Goal: Task Accomplishment & Management: Complete application form

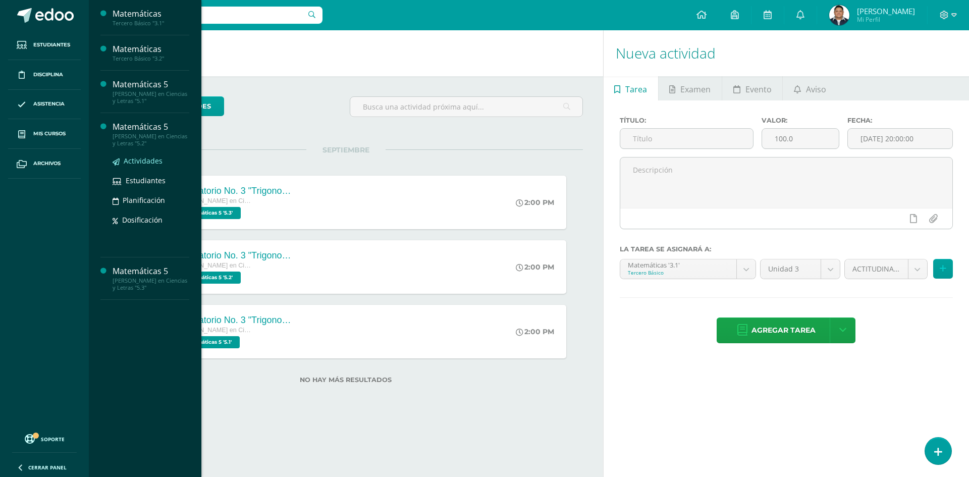
click at [143, 159] on span "Actividades" at bounding box center [143, 161] width 39 height 10
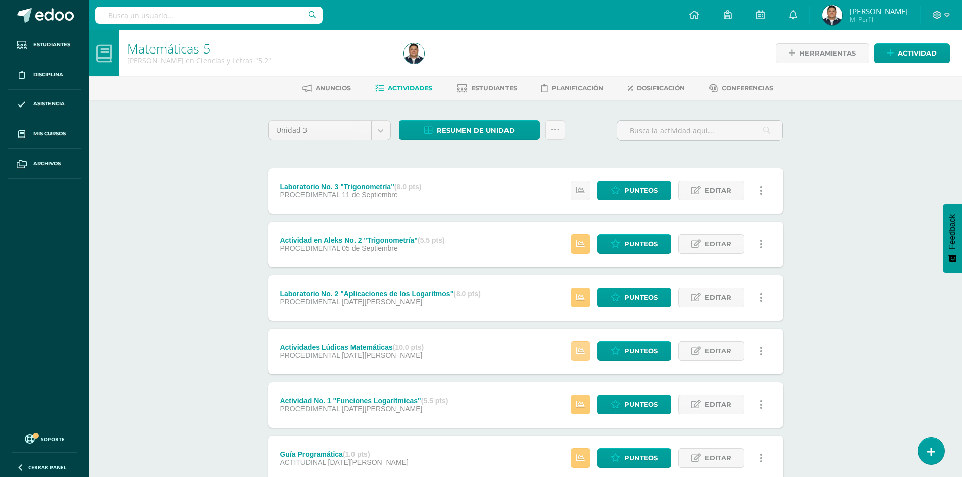
click at [584, 356] on link at bounding box center [581, 351] width 20 height 20
click at [263, 308] on div "Unidad 3 Unidad 1 Unidad 2 Unidad 3 Resumen de unidad Descargar como HTML Desca…" at bounding box center [525, 351] width 555 height 502
click at [582, 241] on icon at bounding box center [580, 244] width 9 height 9
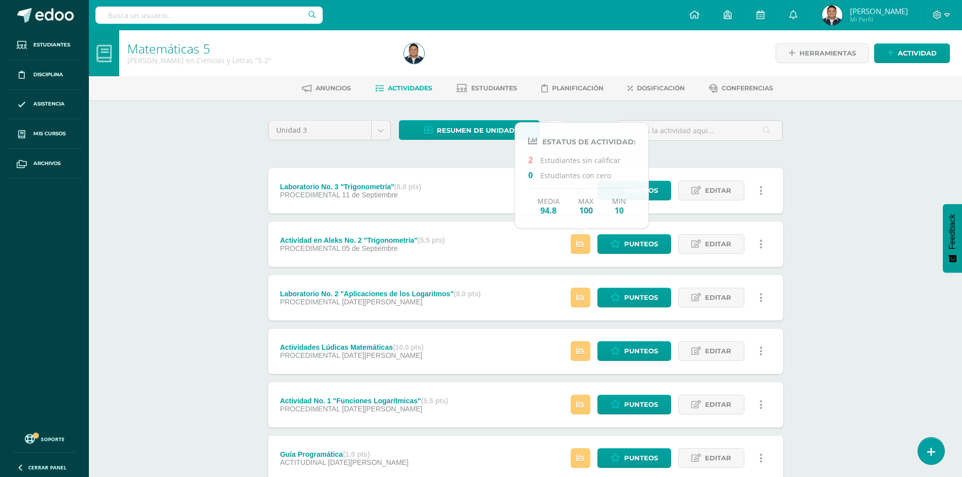
click at [214, 220] on div "Matemáticas 5 Quinto Bachillerato en Ciencias y Letras "5.2" Herramientas Detal…" at bounding box center [525, 316] width 873 height 572
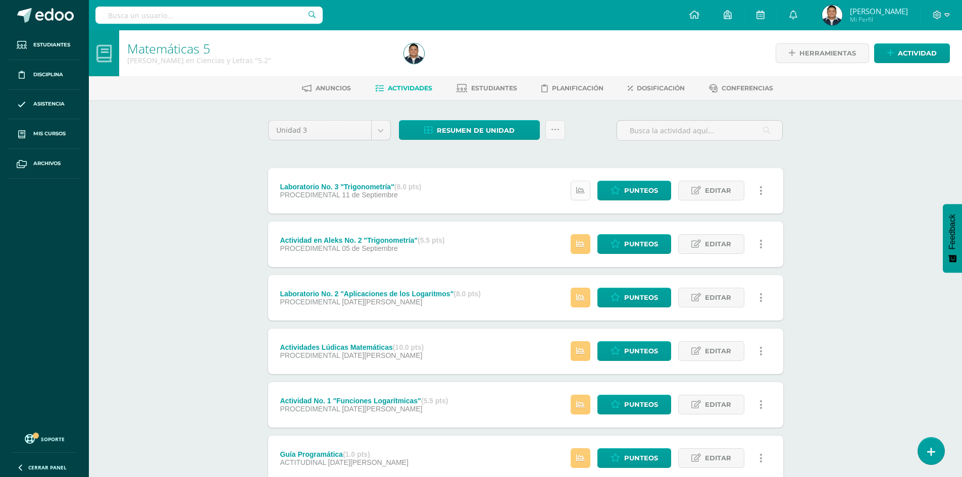
click at [587, 194] on link at bounding box center [581, 191] width 20 height 20
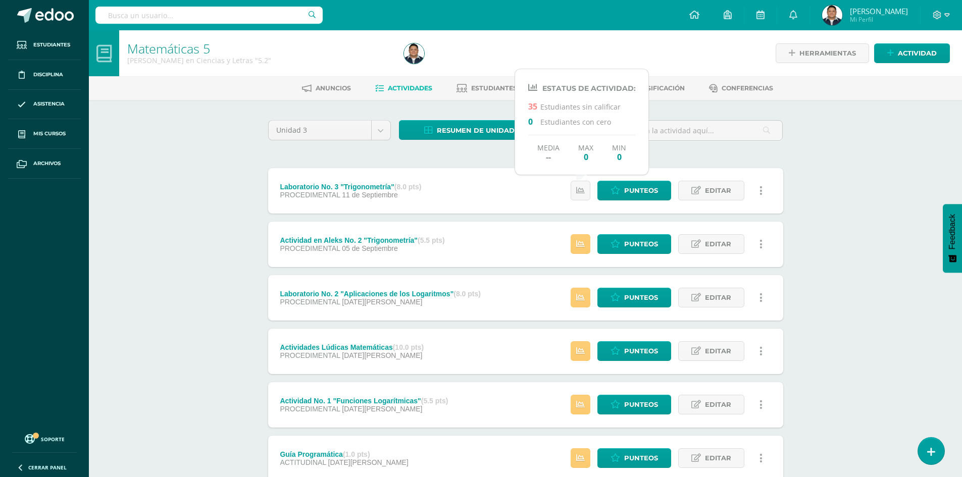
click at [194, 186] on div "Matemáticas 5 Quinto Bachillerato en Ciencias y Letras "5.2" Herramientas Detal…" at bounding box center [525, 316] width 873 height 572
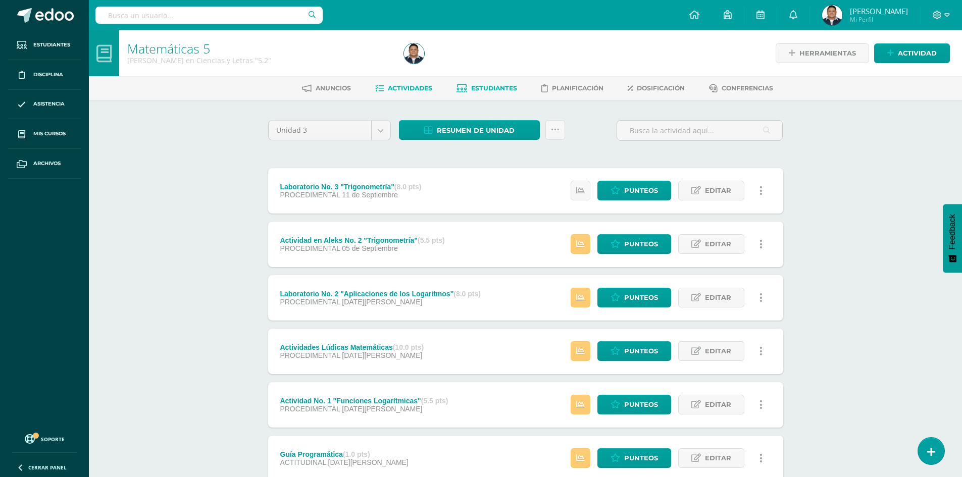
click at [484, 88] on span "Estudiantes" at bounding box center [494, 88] width 46 height 8
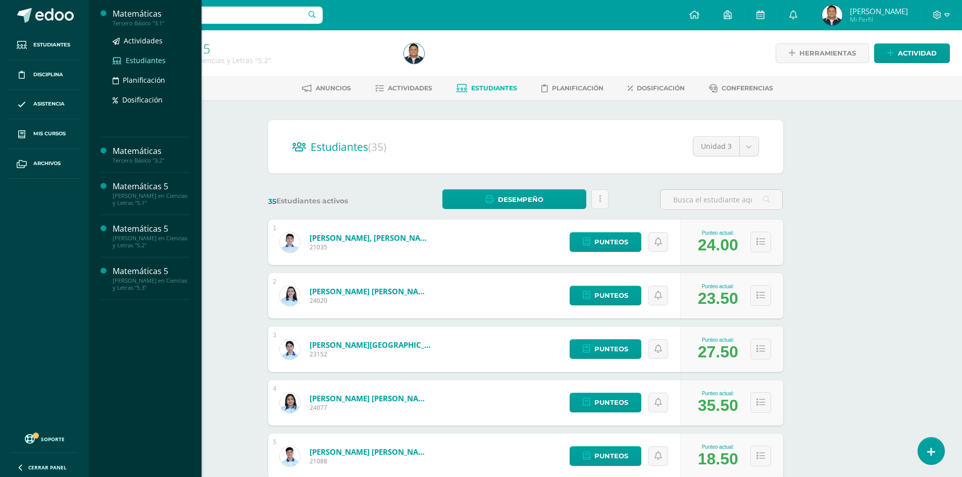
click at [151, 59] on span "Estudiantes" at bounding box center [146, 61] width 40 height 10
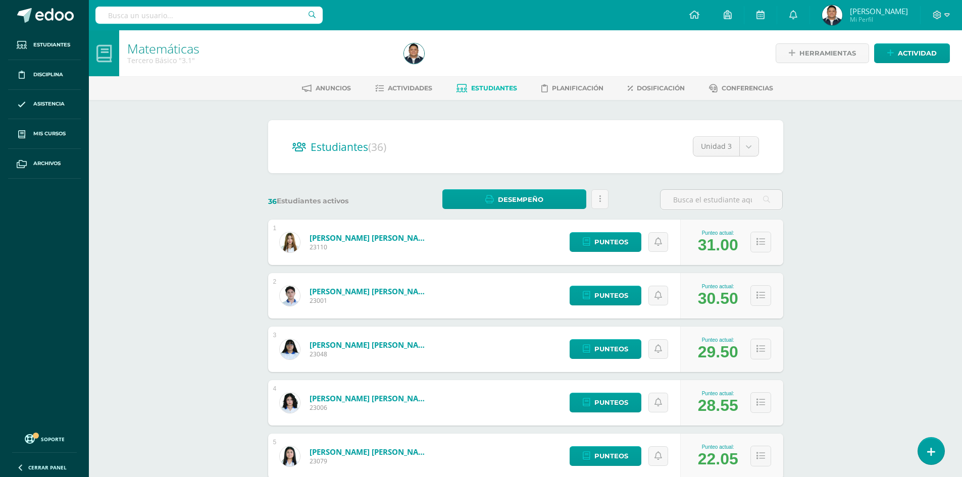
scroll to position [50, 0]
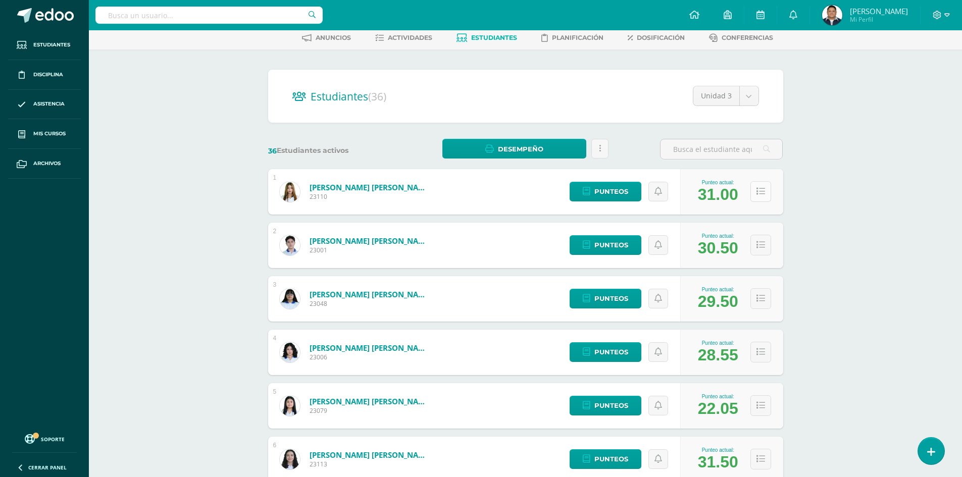
click at [768, 196] on button at bounding box center [760, 191] width 21 height 21
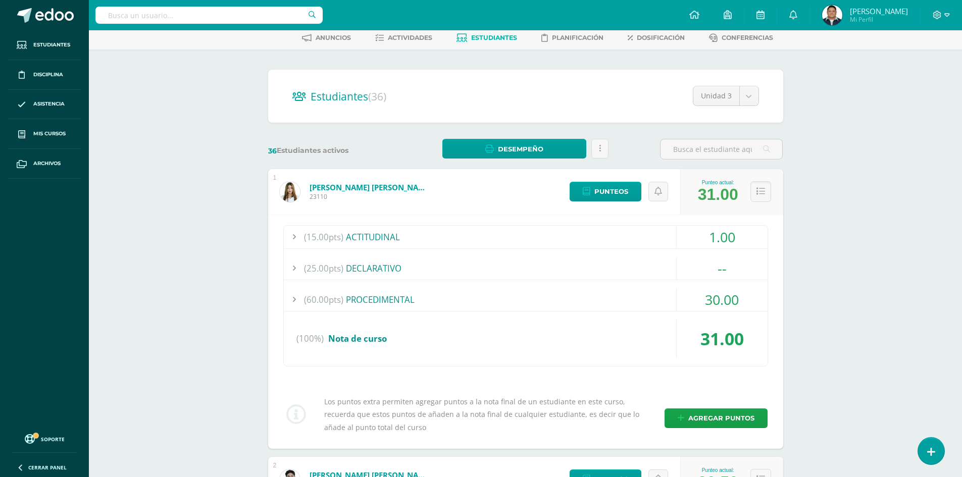
click at [399, 305] on div "(60.00pts) PROCEDIMENTAL" at bounding box center [526, 299] width 484 height 23
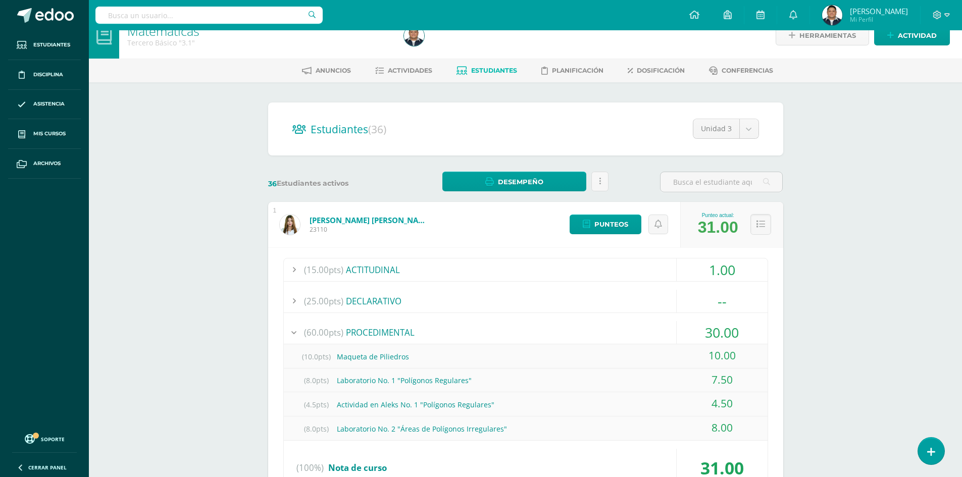
scroll to position [0, 0]
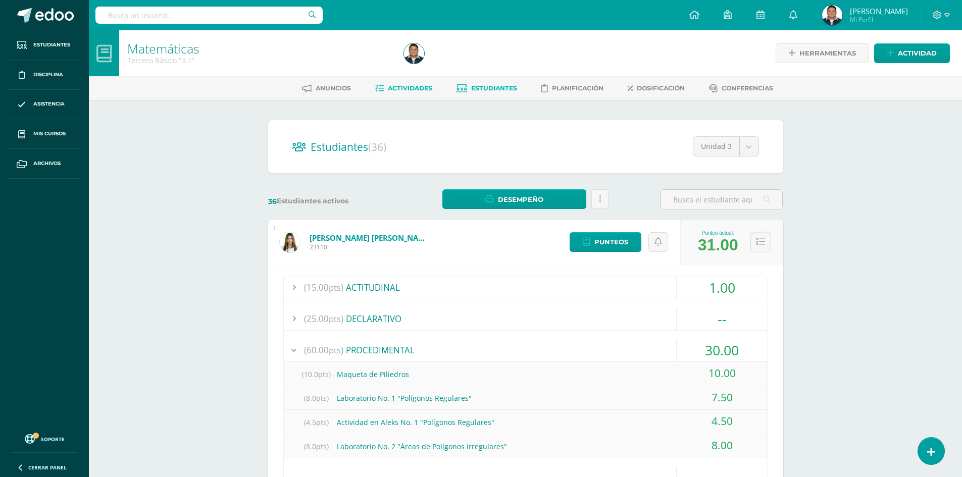
click at [420, 86] on span "Actividades" at bounding box center [410, 88] width 44 height 8
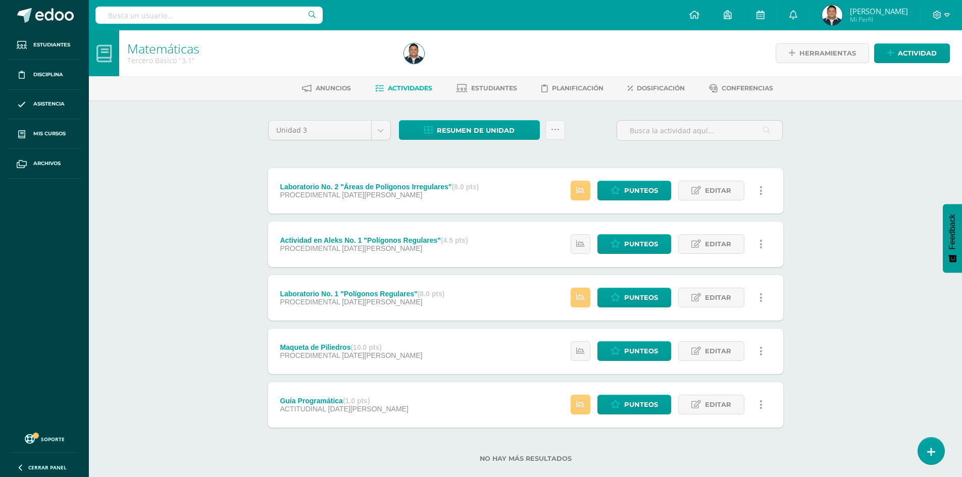
click at [765, 404] on link at bounding box center [761, 405] width 20 height 20
click at [645, 457] on label "No hay más resultados" at bounding box center [525, 459] width 515 height 8
click at [633, 404] on span "Punteos" at bounding box center [641, 404] width 34 height 19
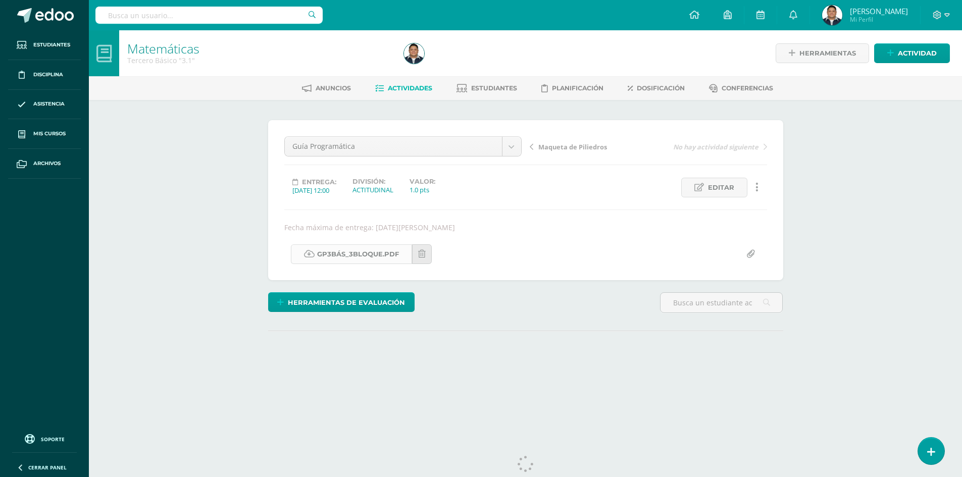
click at [388, 256] on link "GP3Bás_3Bloque.pdf" at bounding box center [351, 254] width 121 height 20
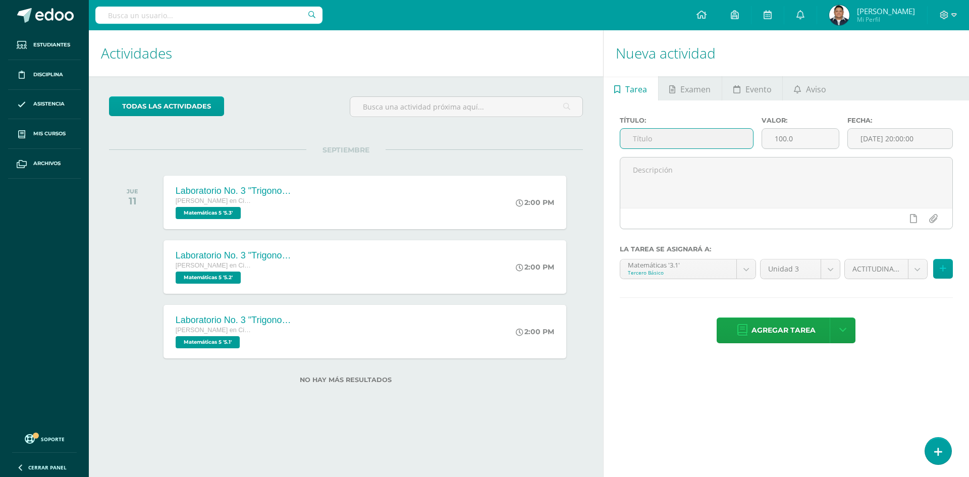
click at [657, 136] on input "text" at bounding box center [687, 139] width 133 height 20
type input "Laboratorio No. 3 "Sistemas de Ecuaciones""
type input "8.00"
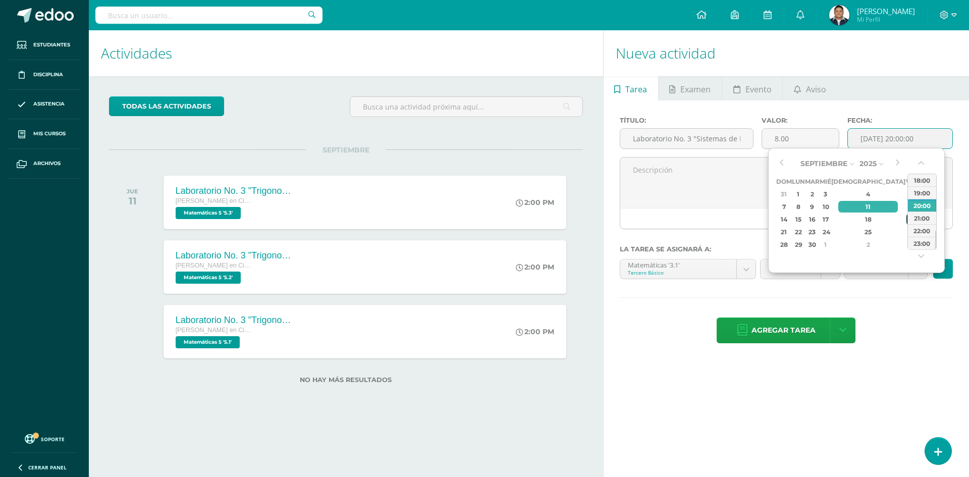
click at [907, 221] on div "19" at bounding box center [911, 220] width 9 height 12
click at [918, 176] on div "14:00" at bounding box center [922, 180] width 28 height 13
type input "2025-09-19 14:00"
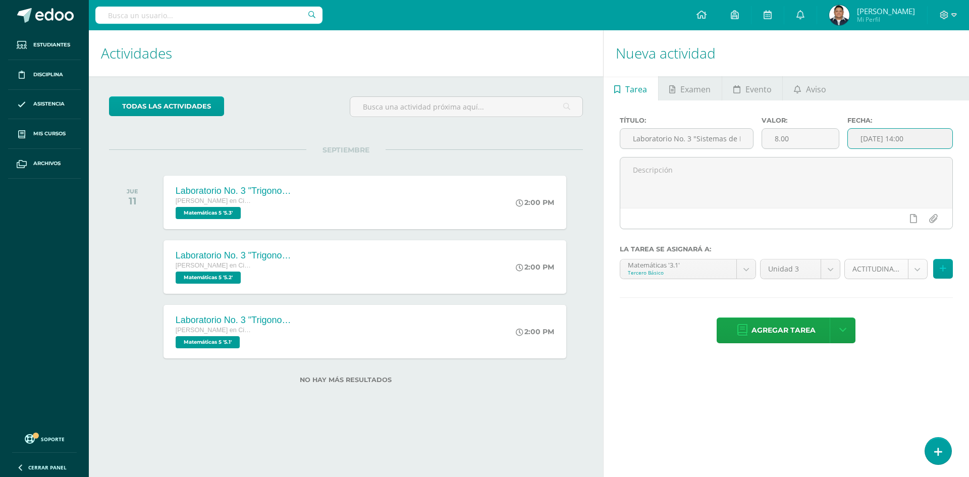
click at [869, 264] on body "Estudiantes Disciplina Asistencia Mis cursos Archivos Soporte Ayuda Reportar un…" at bounding box center [484, 238] width 969 height 477
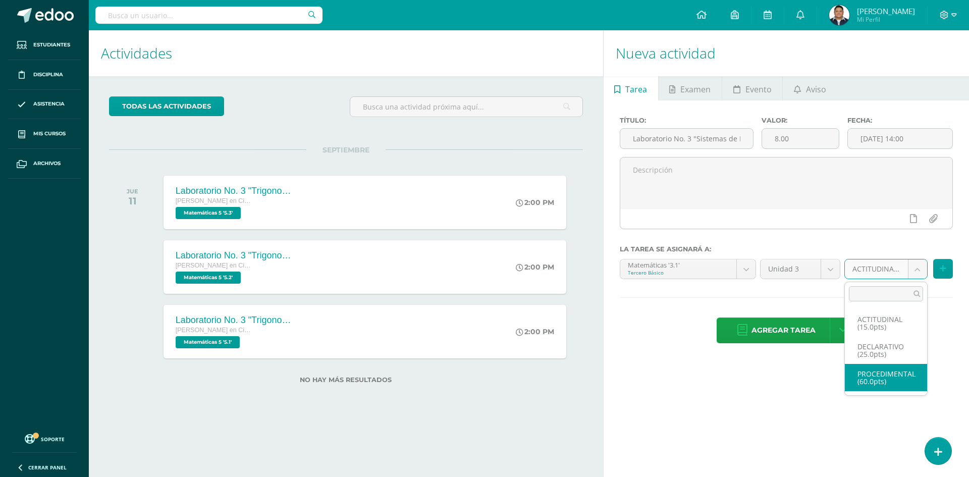
select select "32980"
click at [944, 267] on icon at bounding box center [943, 269] width 7 height 9
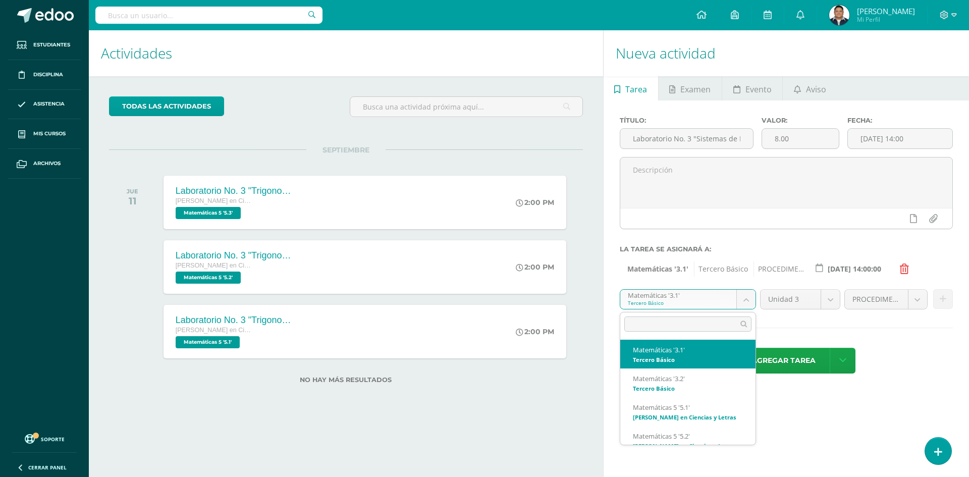
click at [745, 306] on body "Estudiantes Disciplina Asistencia Mis cursos Archivos Soporte Ayuda Reportar un…" at bounding box center [484, 238] width 969 height 477
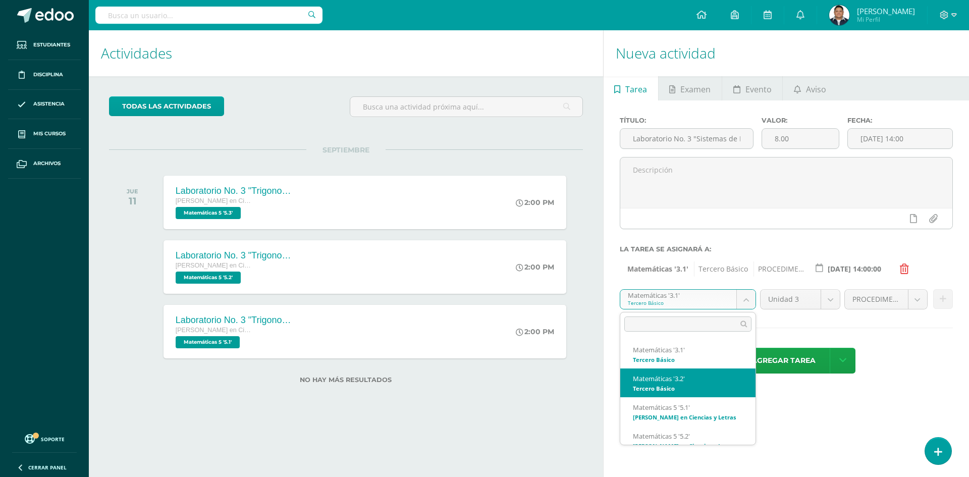
select select "33205"
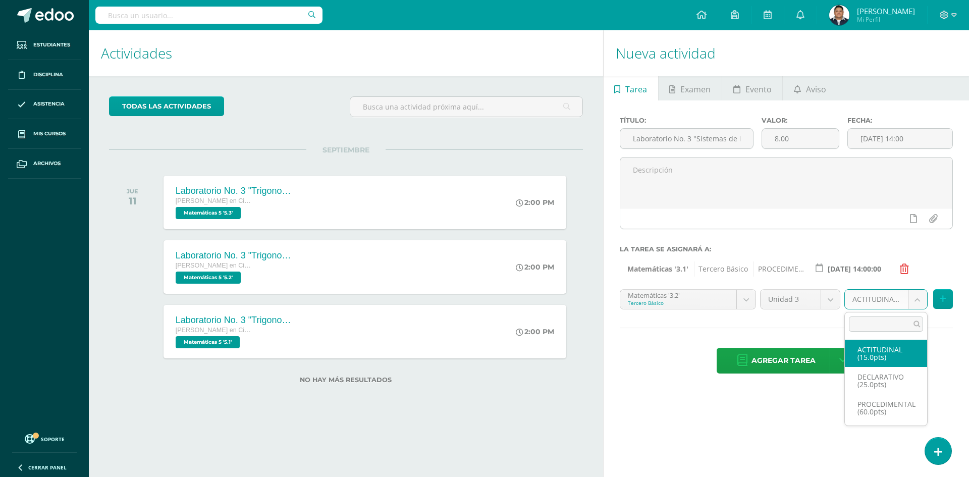
click at [875, 306] on body "Estudiantes Disciplina Asistencia Mis cursos Archivos Soporte Ayuda Reportar un…" at bounding box center [484, 238] width 969 height 477
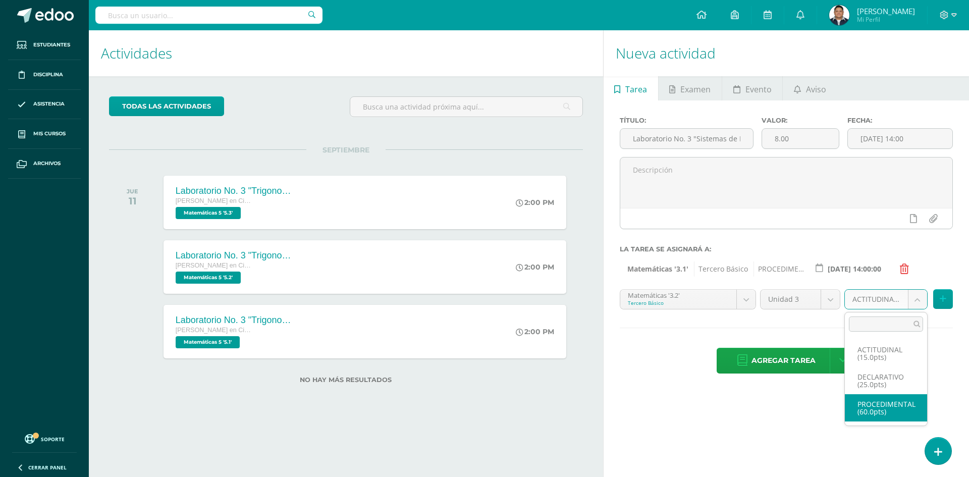
select select "33218"
click at [939, 304] on button at bounding box center [944, 299] width 20 height 20
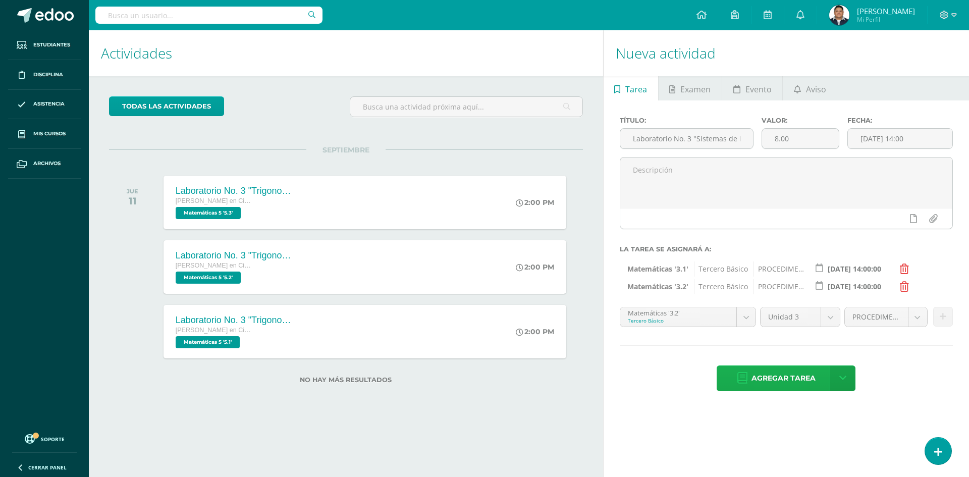
click at [768, 381] on span "Agregar tarea" at bounding box center [784, 378] width 64 height 25
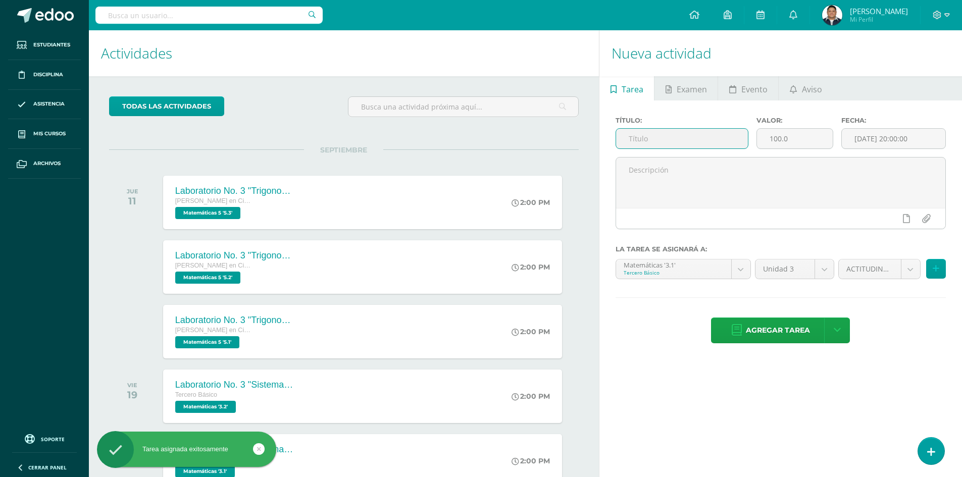
click at [701, 136] on input "text" at bounding box center [682, 139] width 132 height 20
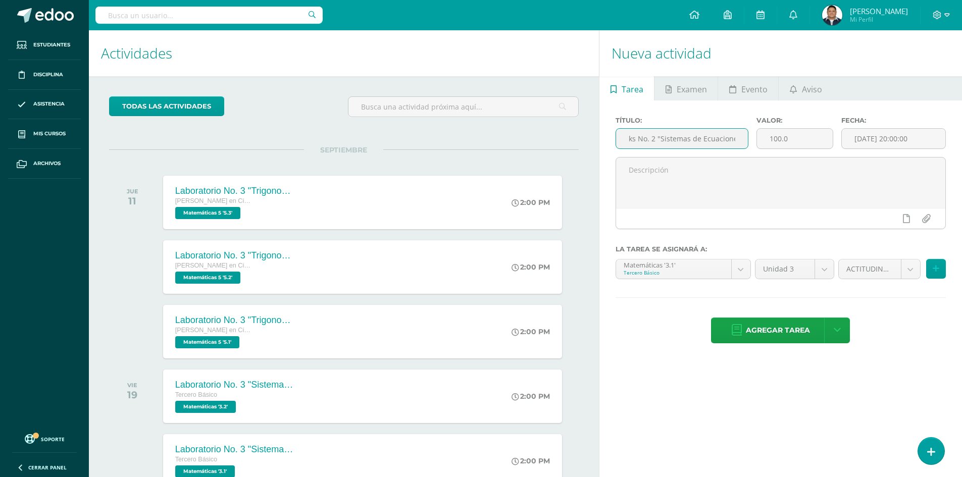
scroll to position [0, 57]
type input "Actividad en Aleks No. 2 "Sistemas de Ecuaciones""
type input "5.5"
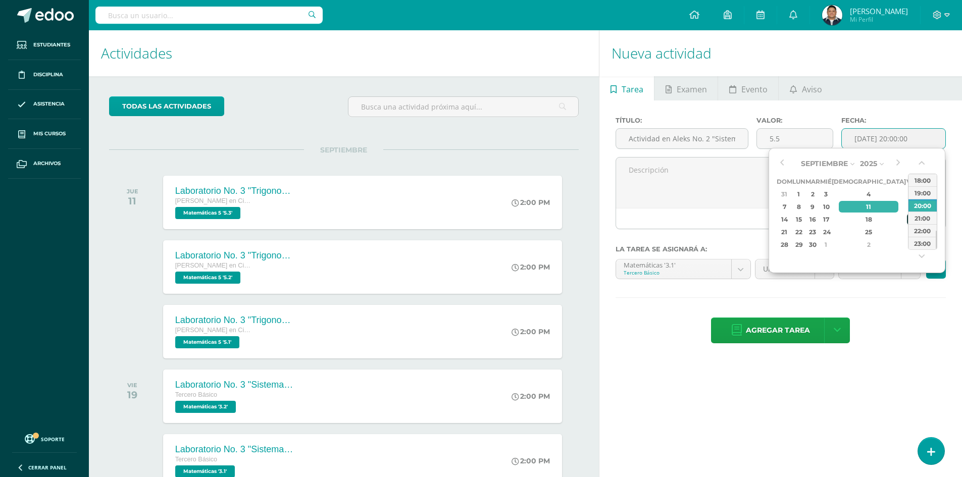
click at [907, 219] on div "19" at bounding box center [911, 220] width 9 height 12
click at [919, 186] on div "14:00" at bounding box center [922, 180] width 28 height 13
type input "2025-09-19 14:00"
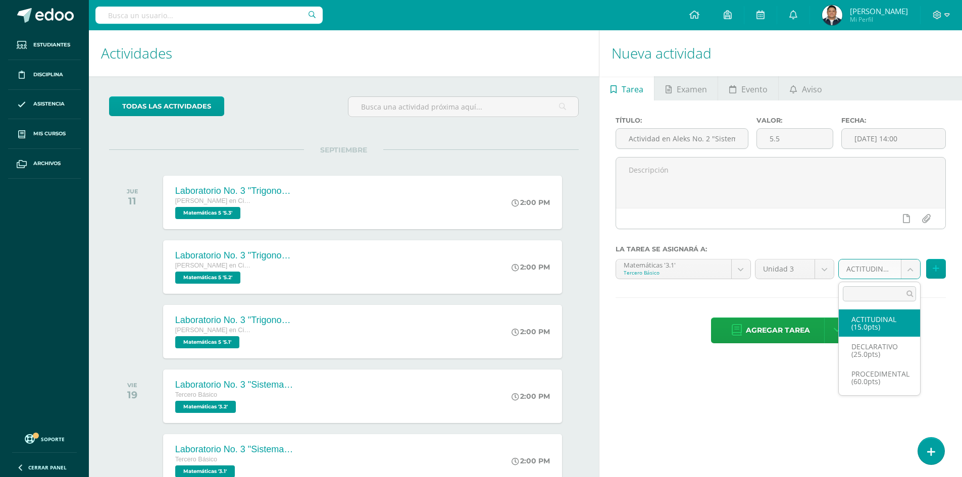
click at [865, 271] on body "Tarea asignada exitosamente Estudiantes Disciplina Asistencia Mis cursos Archiv…" at bounding box center [481, 238] width 962 height 477
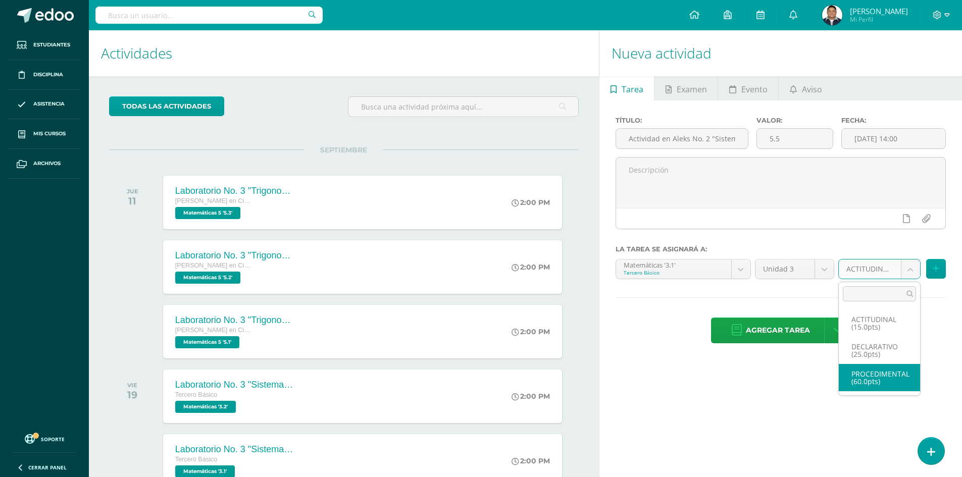
select select "32980"
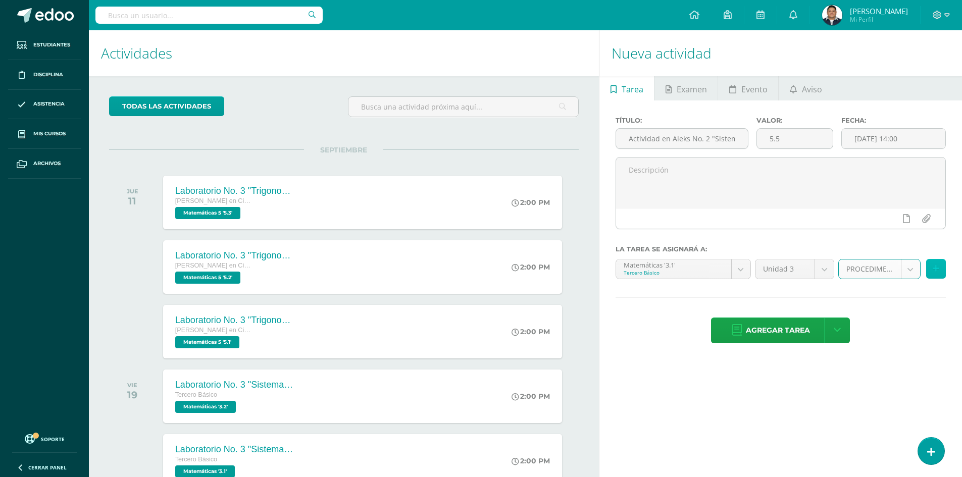
click at [933, 263] on button at bounding box center [936, 269] width 20 height 20
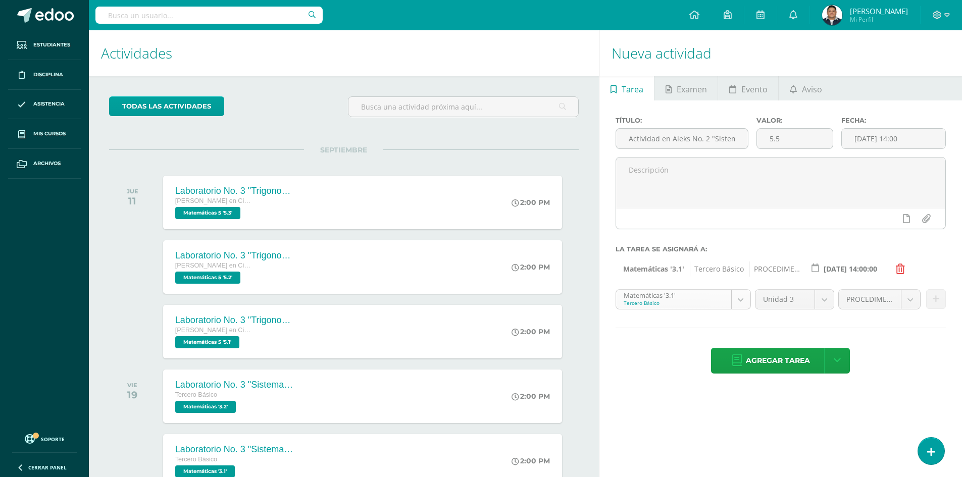
click at [747, 296] on body "Tarea asignada exitosamente Estudiantes Disciplina Asistencia Mis cursos Archiv…" at bounding box center [481, 238] width 962 height 477
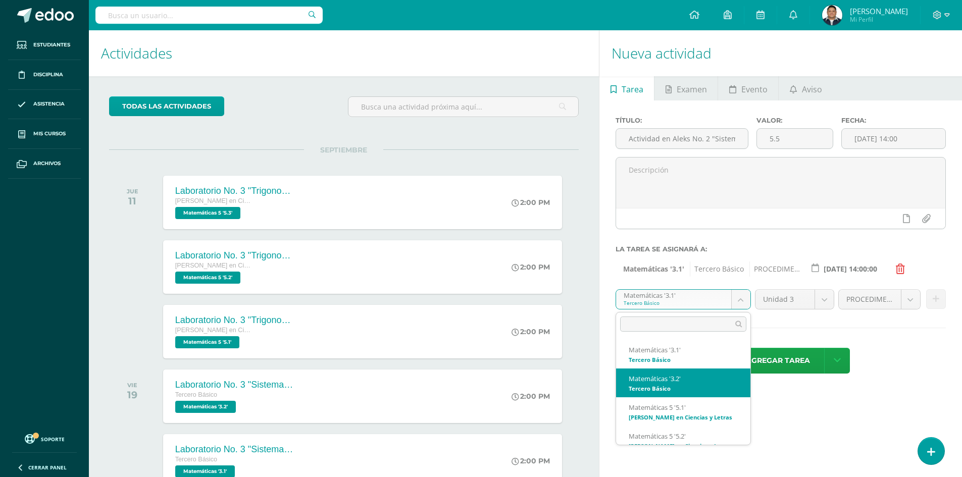
select select "33205"
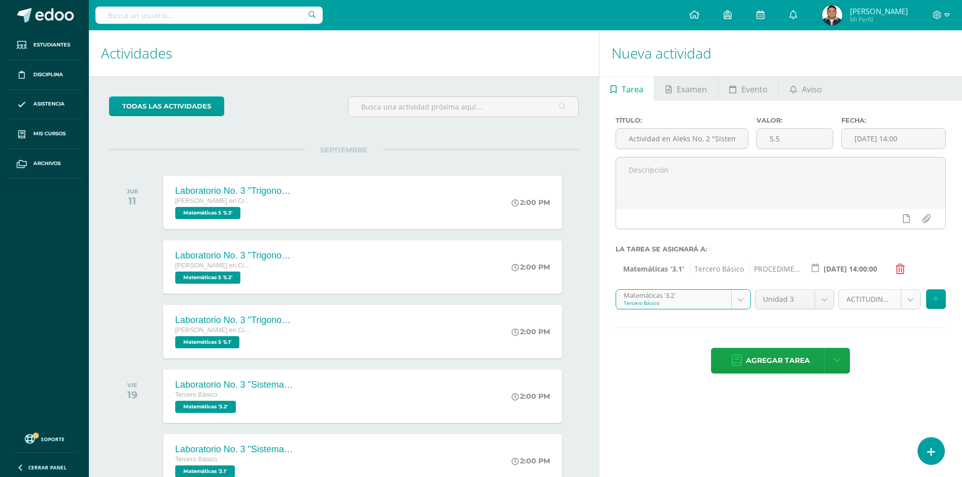
click at [908, 297] on body "Tarea asignada exitosamente Estudiantes Disciplina Asistencia Mis cursos Archiv…" at bounding box center [481, 238] width 962 height 477
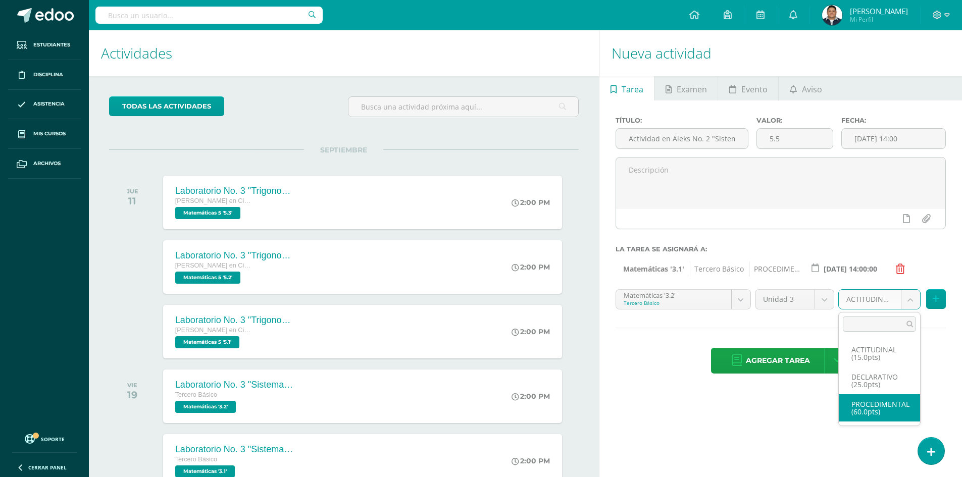
select select "33218"
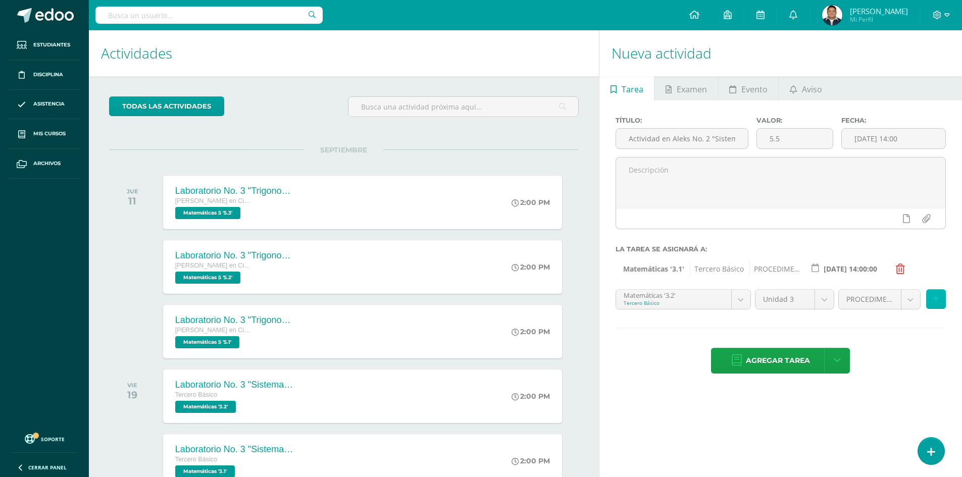
click at [941, 303] on button at bounding box center [936, 299] width 20 height 20
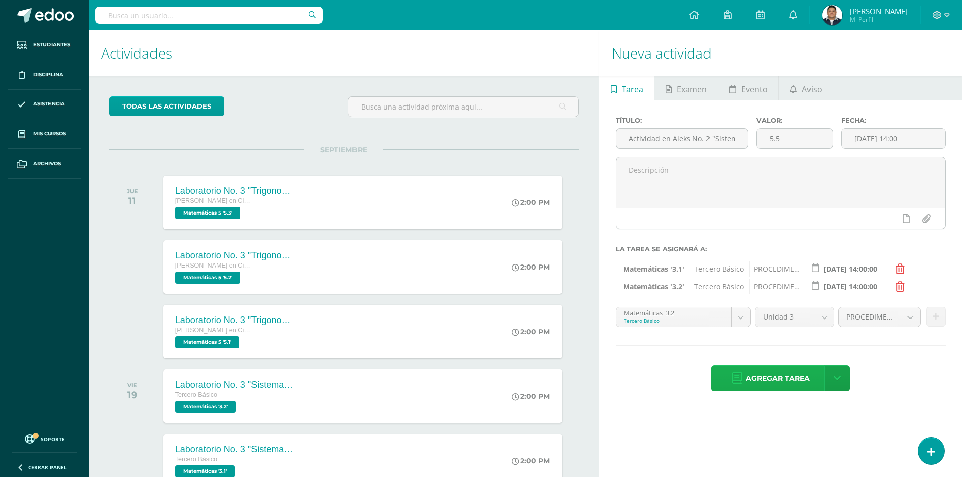
click at [760, 389] on span "Agregar tarea" at bounding box center [778, 378] width 64 height 25
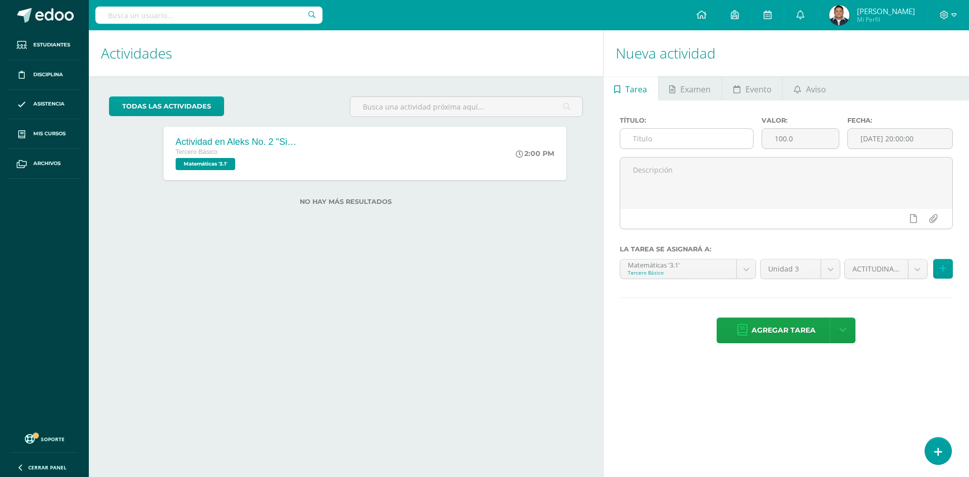
click at [657, 133] on input "text" at bounding box center [687, 139] width 133 height 20
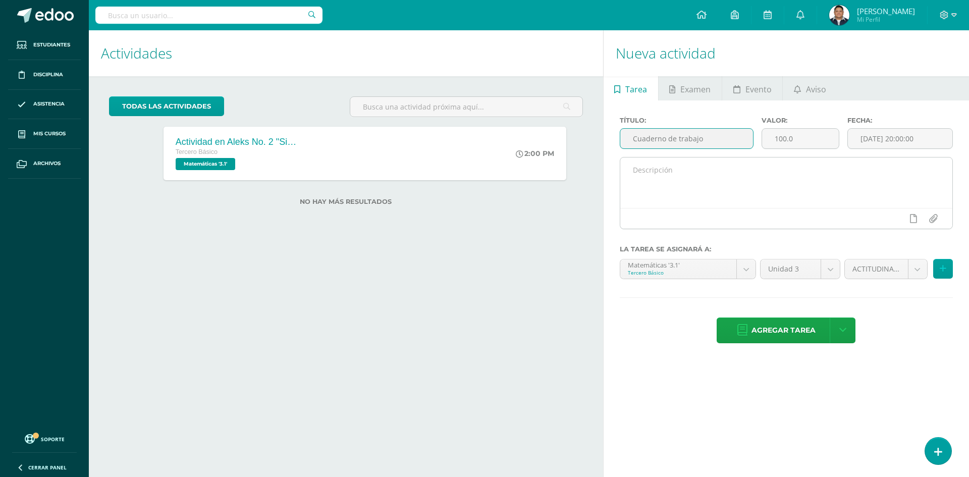
type input "Cuaderno de trabajo"
type input "15.00"
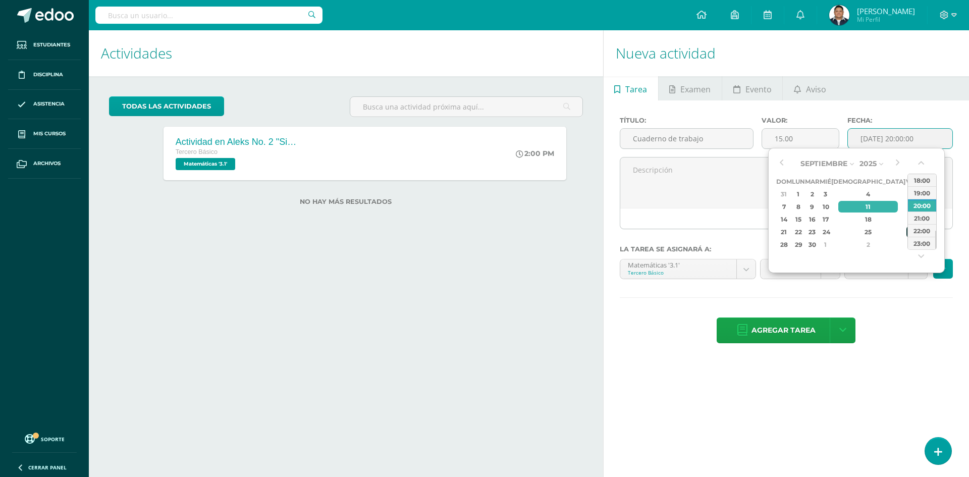
click at [907, 233] on div "26" at bounding box center [911, 232] width 9 height 12
click at [923, 178] on div "14:00" at bounding box center [922, 180] width 28 height 13
type input "[DATE] 14:00"
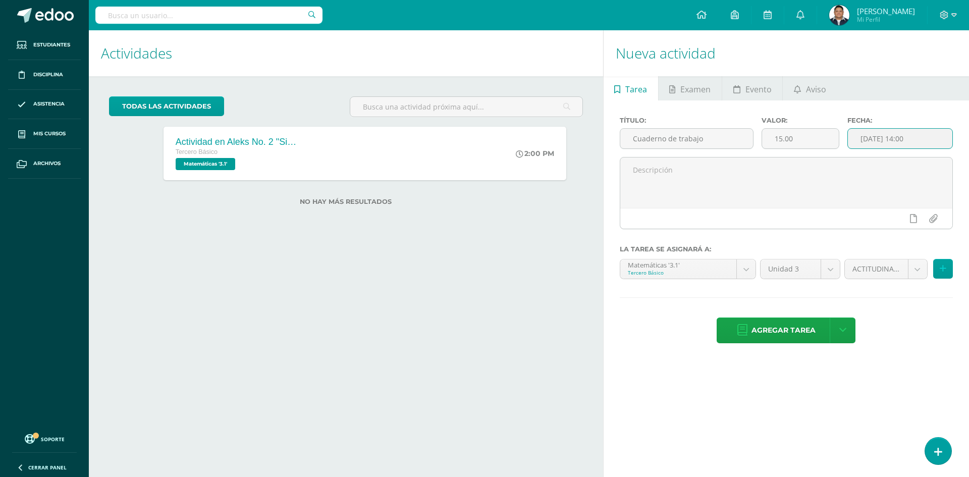
click at [923, 178] on textarea at bounding box center [787, 183] width 332 height 50
click at [912, 271] on body "Tarea asignada exitosamente Estudiantes Disciplina Asistencia Mis cursos Archiv…" at bounding box center [484, 238] width 969 height 477
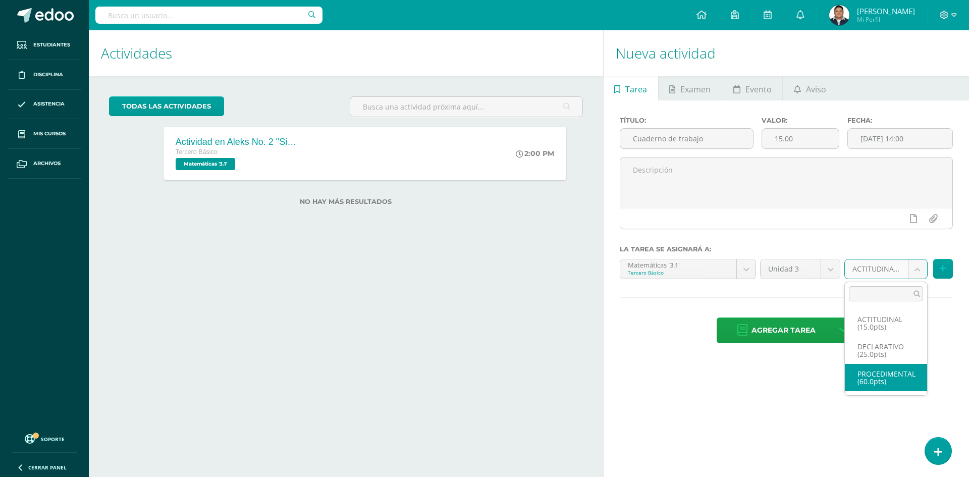
select select "32980"
click at [943, 265] on icon at bounding box center [943, 269] width 7 height 9
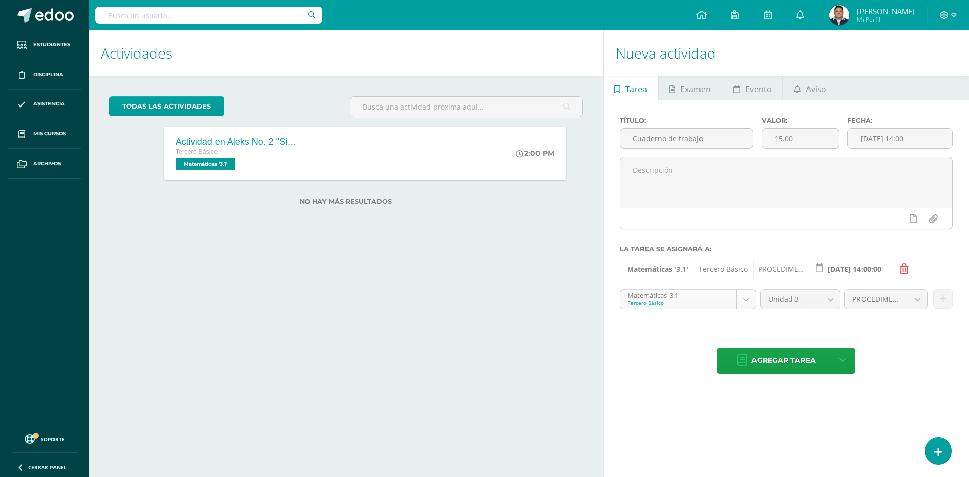
click at [747, 295] on body "Tarea asignada exitosamente Estudiantes Disciplina Asistencia Mis cursos Archiv…" at bounding box center [484, 238] width 969 height 477
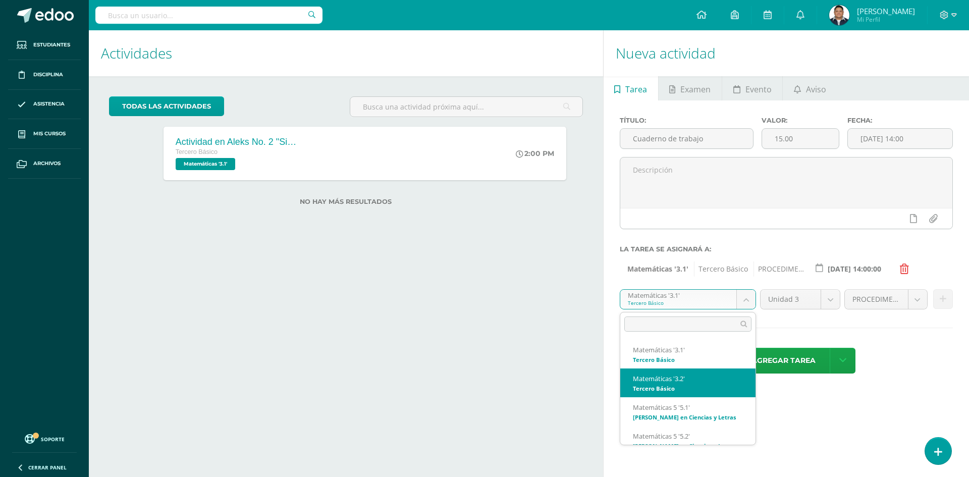
select select "33205"
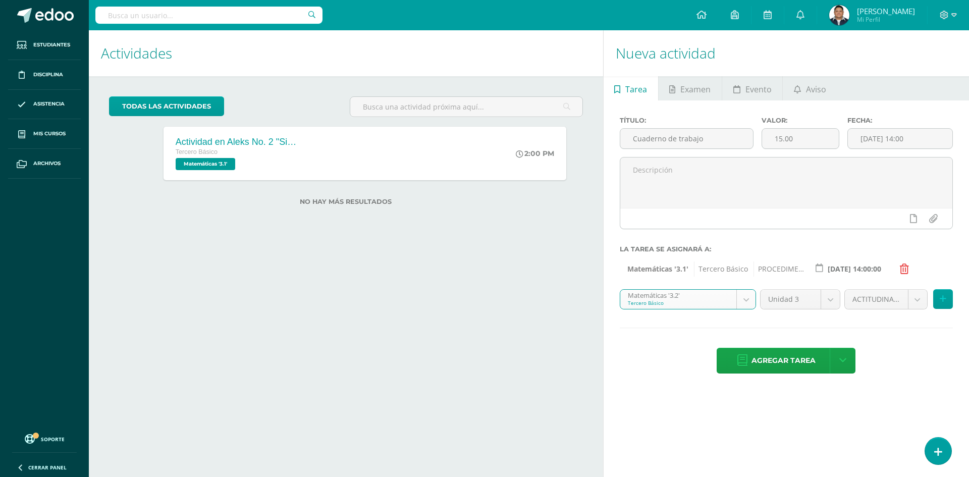
click at [890, 299] on body "Tarea asignada exitosamente Estudiantes Disciplina Asistencia Mis cursos Archiv…" at bounding box center [484, 238] width 969 height 477
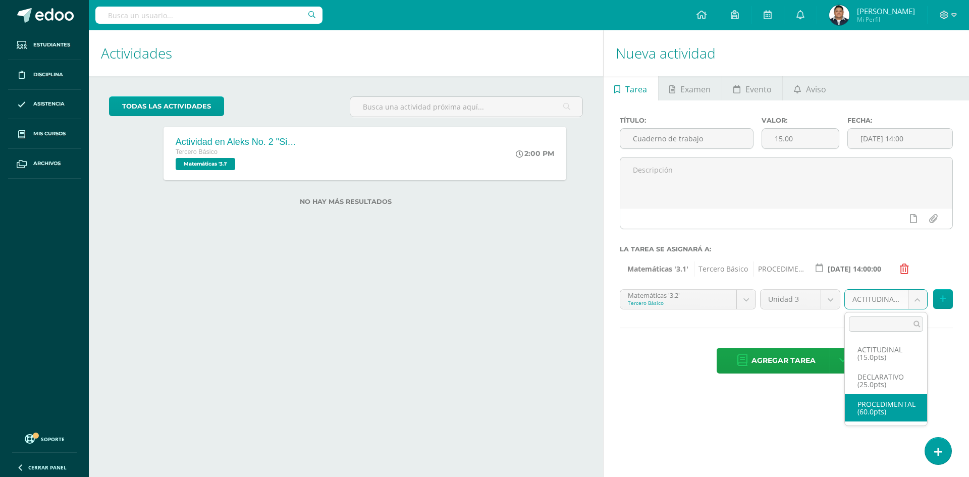
select select "33218"
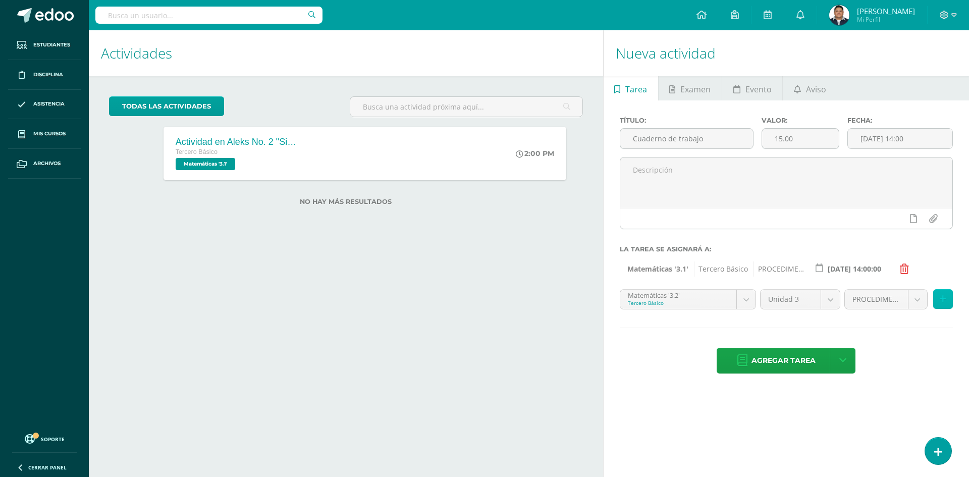
click at [942, 307] on button at bounding box center [944, 299] width 20 height 20
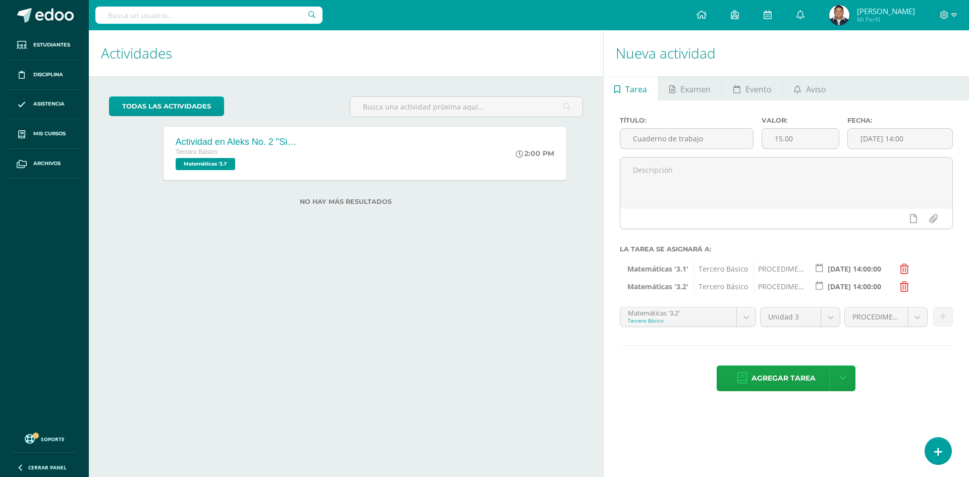
click at [721, 327] on div "Matemáticas '3.2' Tercero Básico Matemáticas '3.1' Matemáticas '3.2' Matemática…" at bounding box center [688, 321] width 140 height 28
click at [721, 326] on body "Tarea asignada exitosamente Estudiantes Disciplina Asistencia Mis cursos Archiv…" at bounding box center [484, 238] width 969 height 477
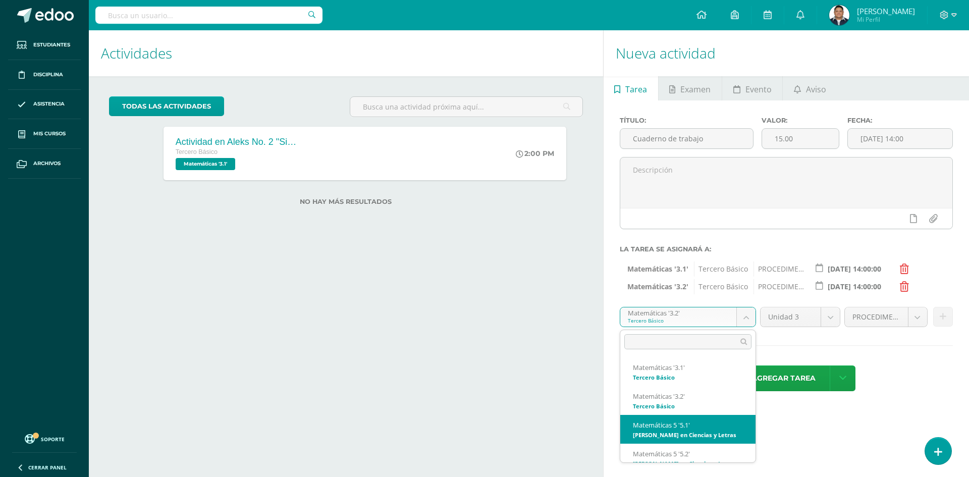
select select "34345"
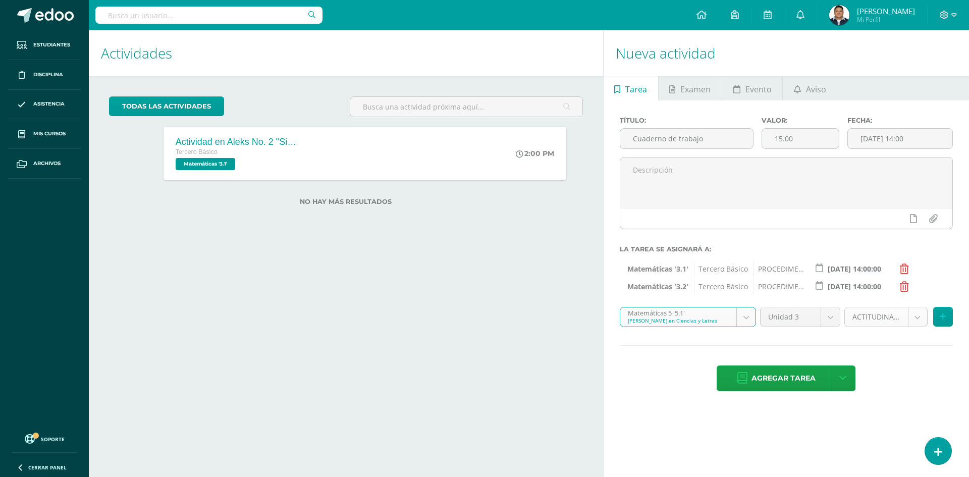
click at [917, 316] on body "Tarea asignada exitosamente Estudiantes Disciplina Asistencia Mis cursos Archiv…" at bounding box center [484, 238] width 969 height 477
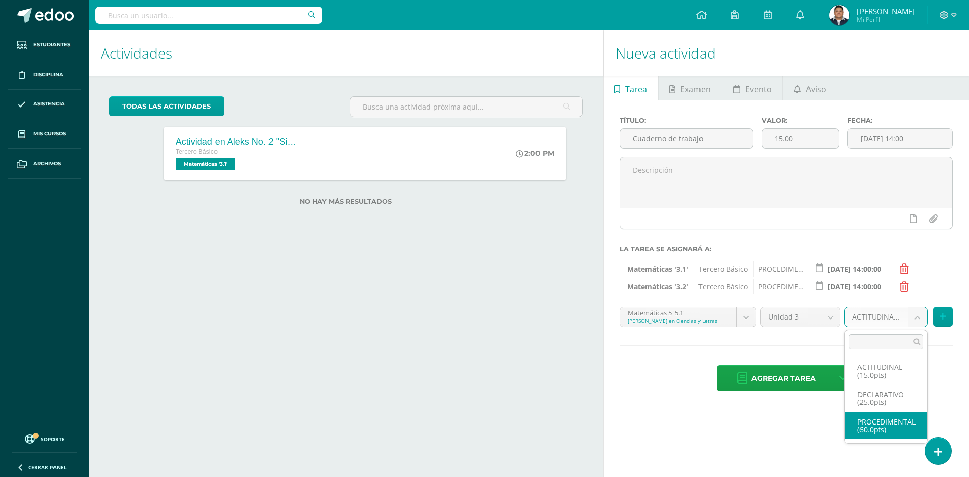
select select "34358"
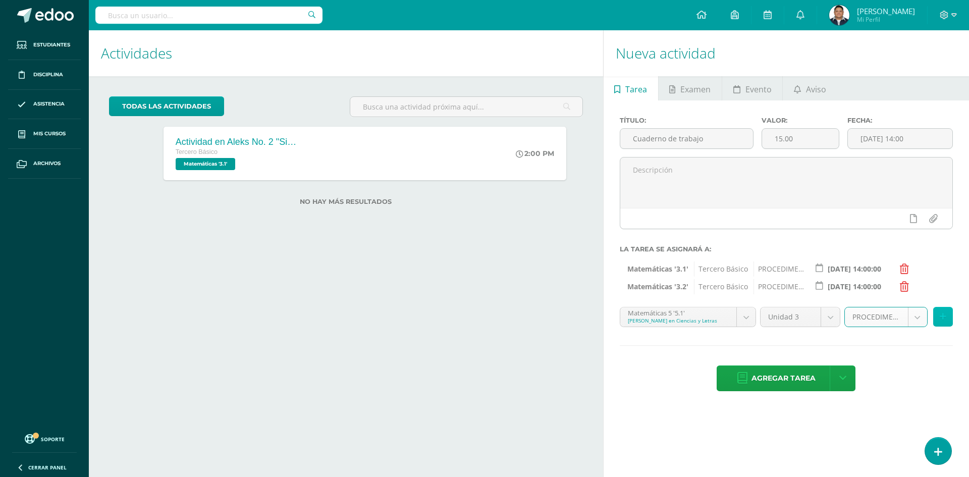
click at [943, 319] on icon at bounding box center [943, 317] width 7 height 9
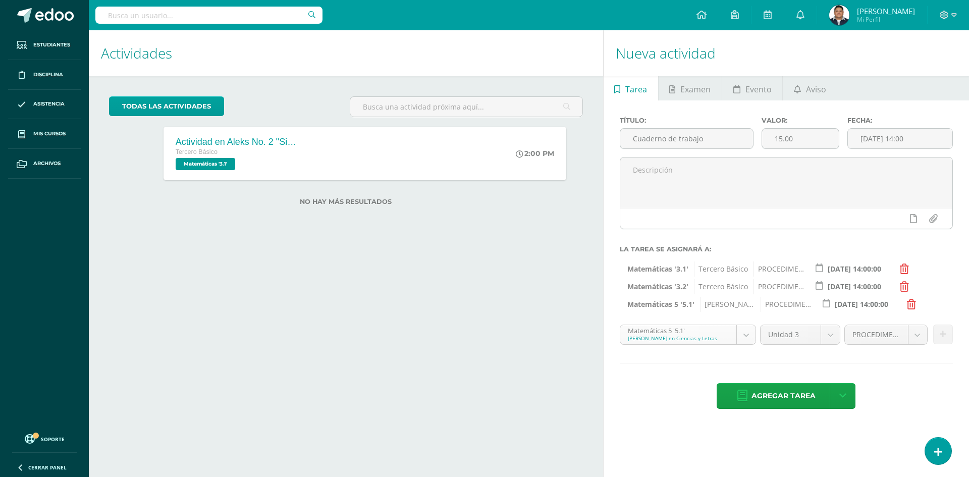
click at [736, 329] on body "Tarea asignada exitosamente Estudiantes Disciplina Asistencia Mis cursos Archiv…" at bounding box center [484, 238] width 969 height 477
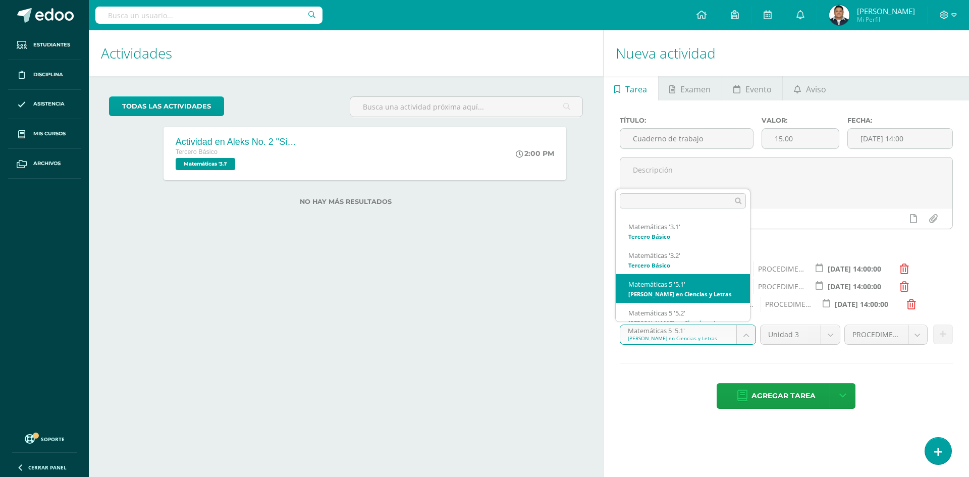
scroll to position [22, 0]
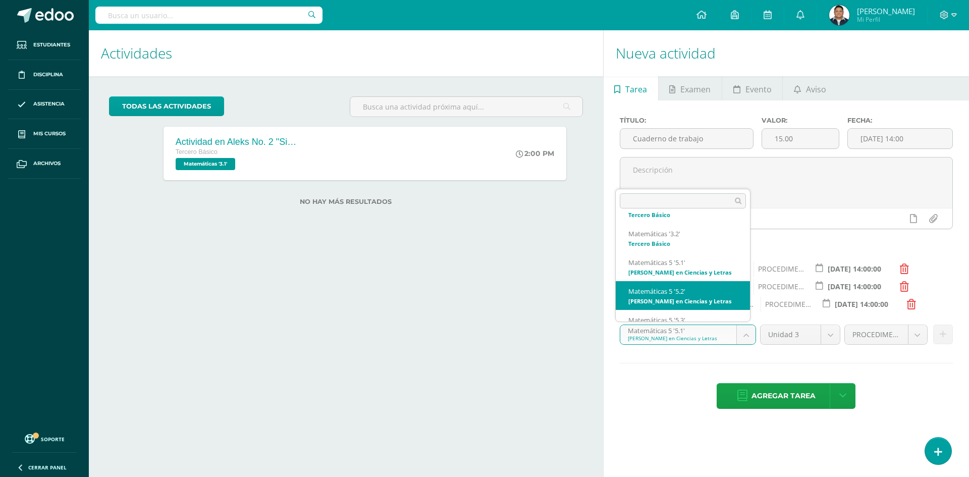
select select "34527"
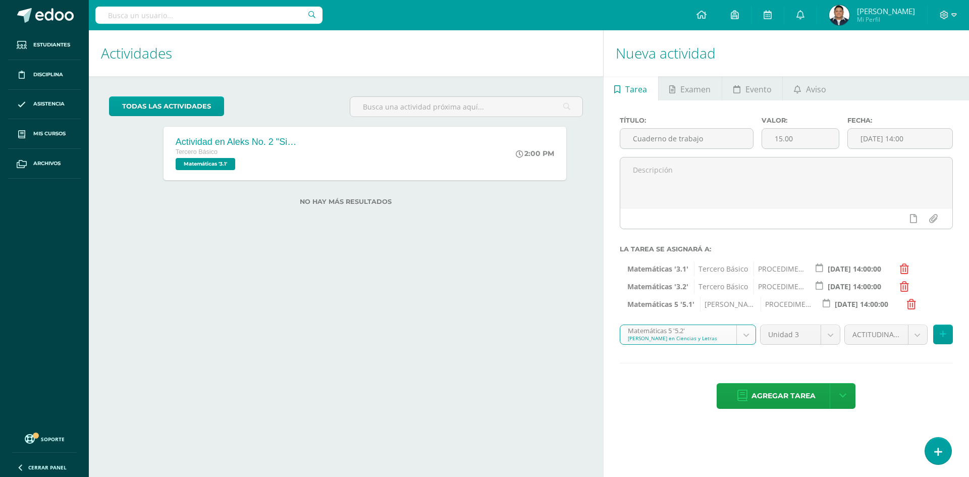
click at [913, 340] on body "Tarea asignada exitosamente Estudiantes Disciplina Asistencia Mis cursos Archiv…" at bounding box center [484, 238] width 969 height 477
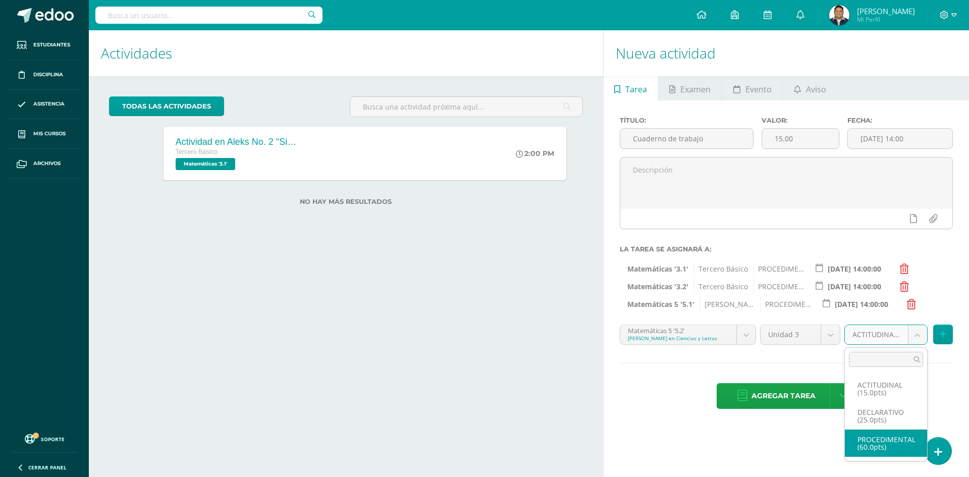
select select "34540"
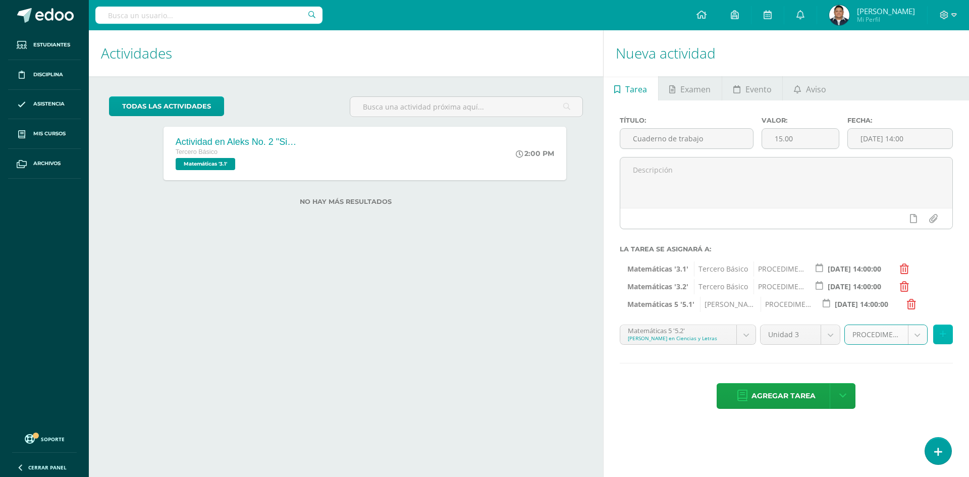
click at [945, 340] on button at bounding box center [944, 335] width 20 height 20
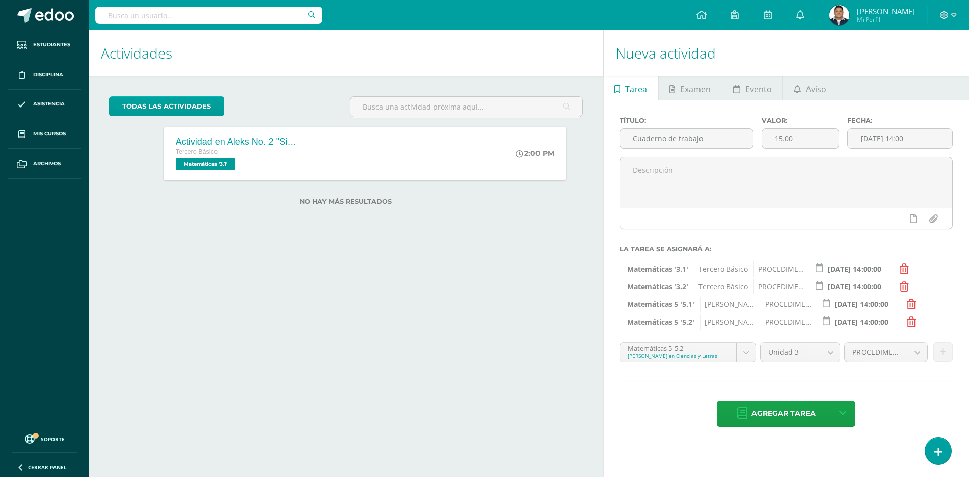
click at [750, 352] on body "Tarea asignada exitosamente Estudiantes Disciplina Asistencia Mis cursos Archiv…" at bounding box center [484, 238] width 969 height 477
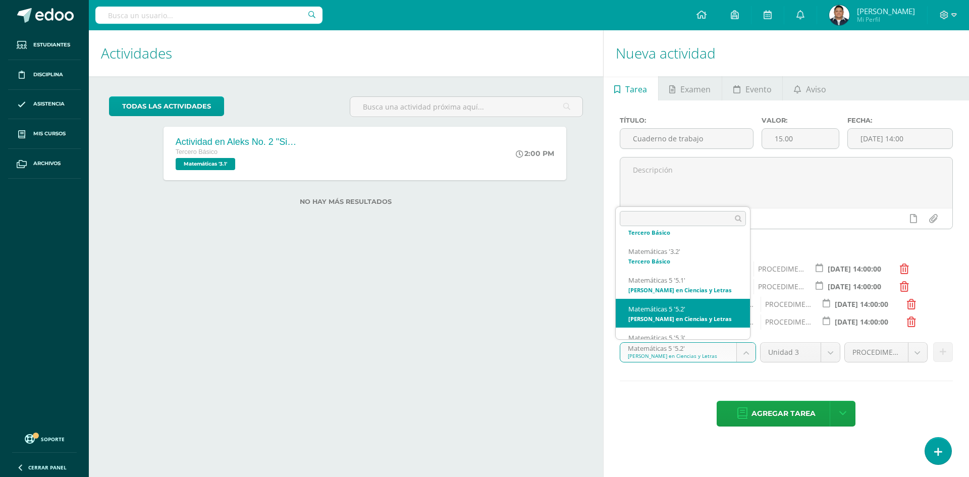
scroll to position [60, 0]
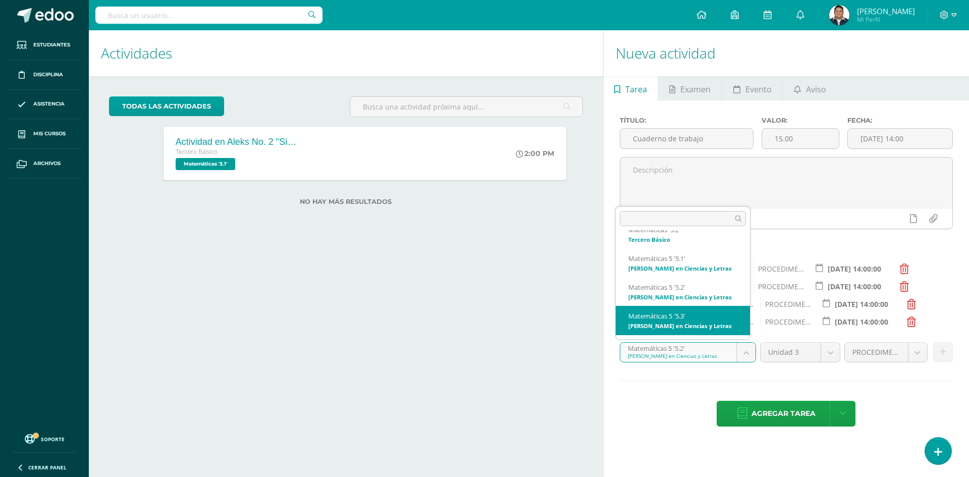
select select "34709"
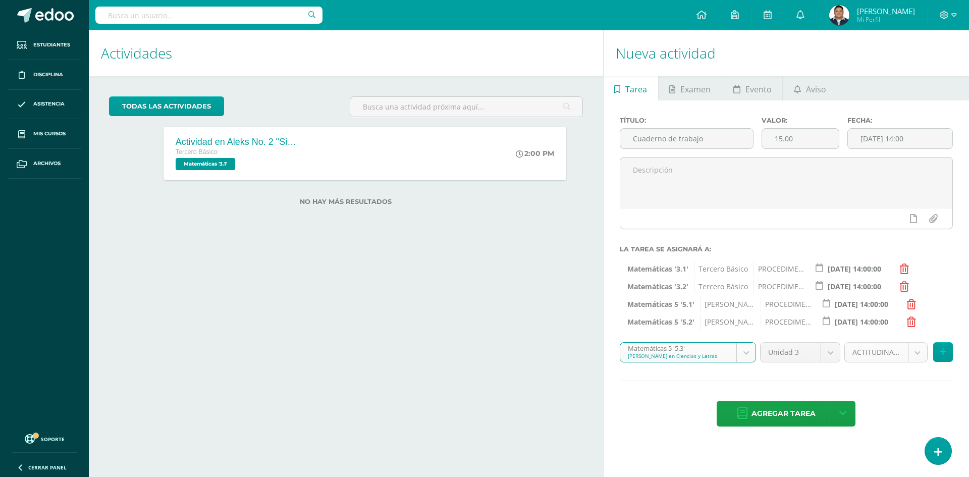
click at [891, 357] on body "Tarea asignada exitosamente Estudiantes Disciplina Asistencia Mis cursos Archiv…" at bounding box center [484, 238] width 969 height 477
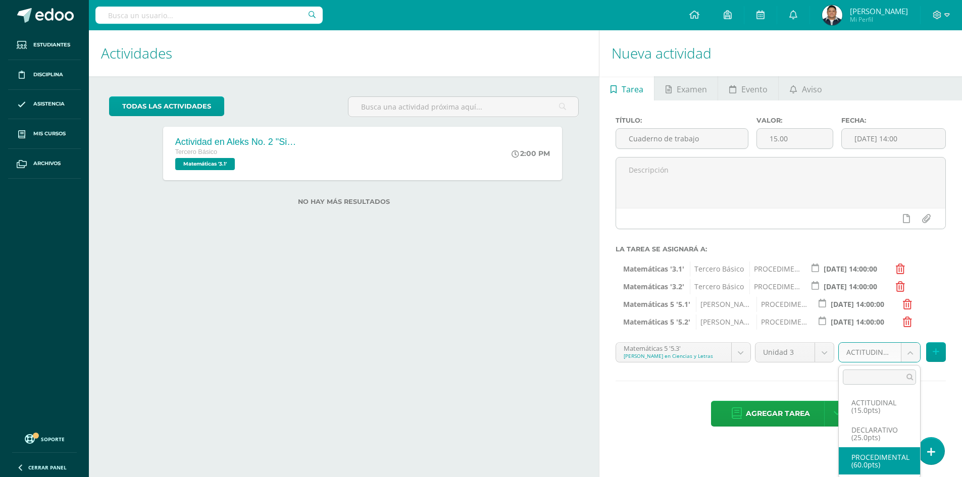
select select "34722"
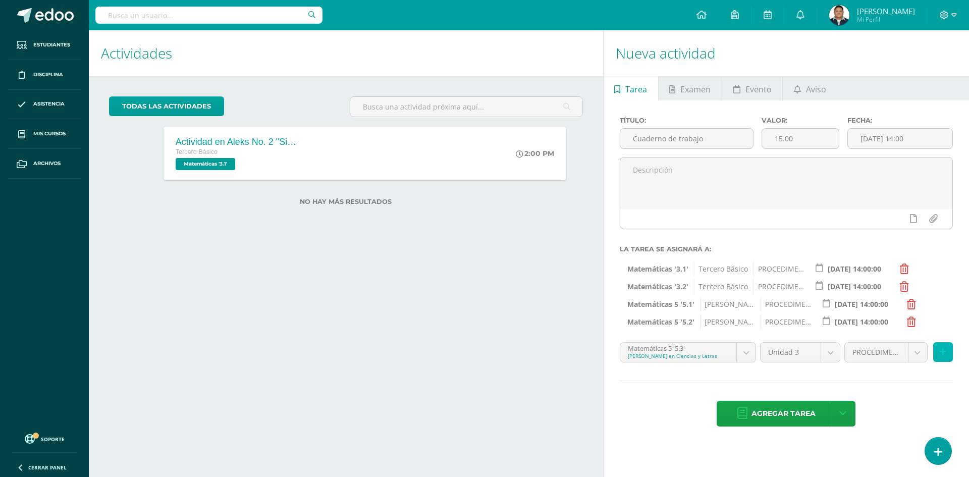
click at [940, 352] on icon at bounding box center [943, 352] width 7 height 9
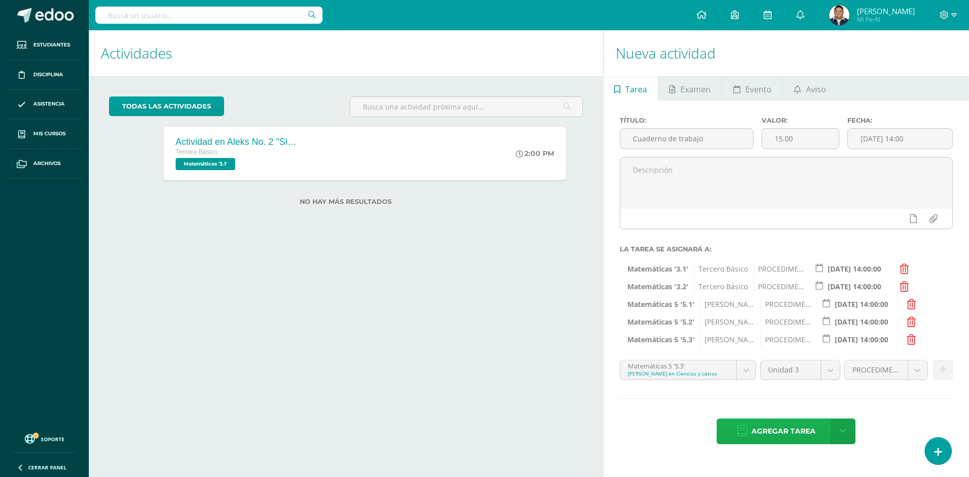
click at [784, 430] on span "Agregar tarea" at bounding box center [784, 431] width 64 height 25
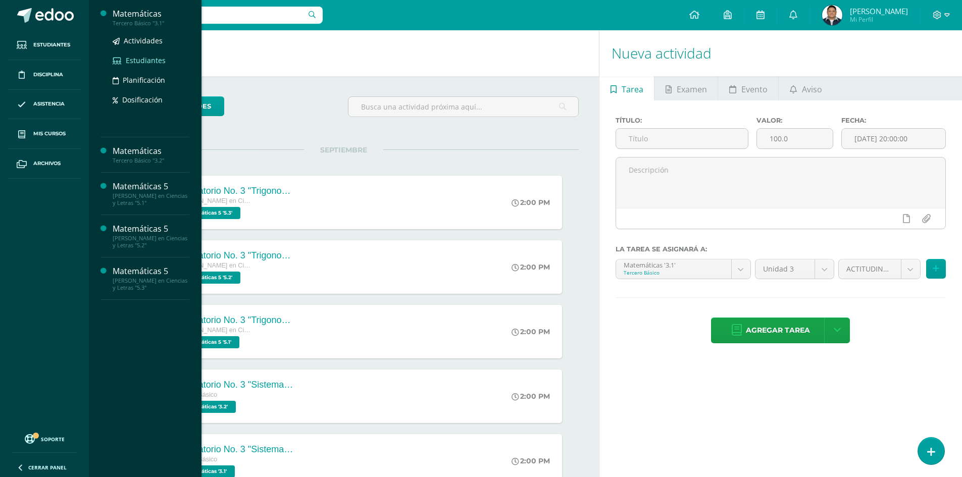
click at [154, 60] on span "Estudiantes" at bounding box center [146, 61] width 40 height 10
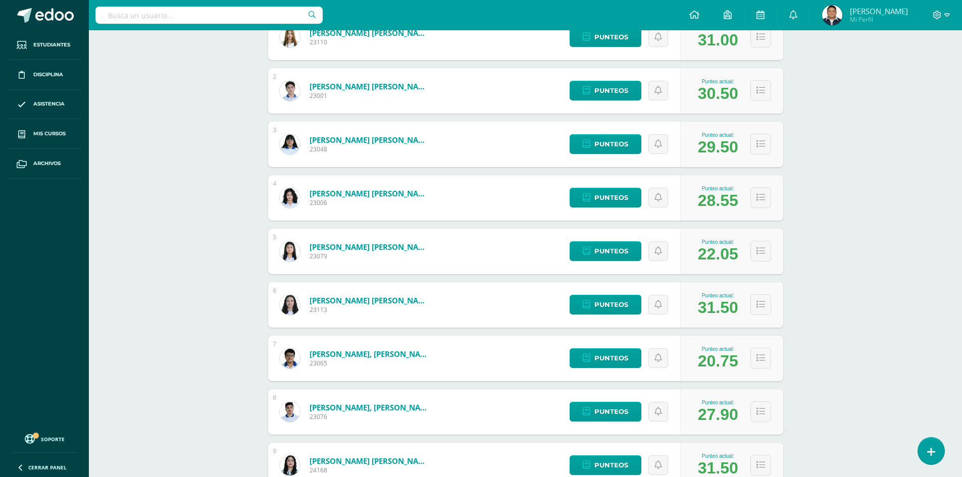
scroll to position [101, 0]
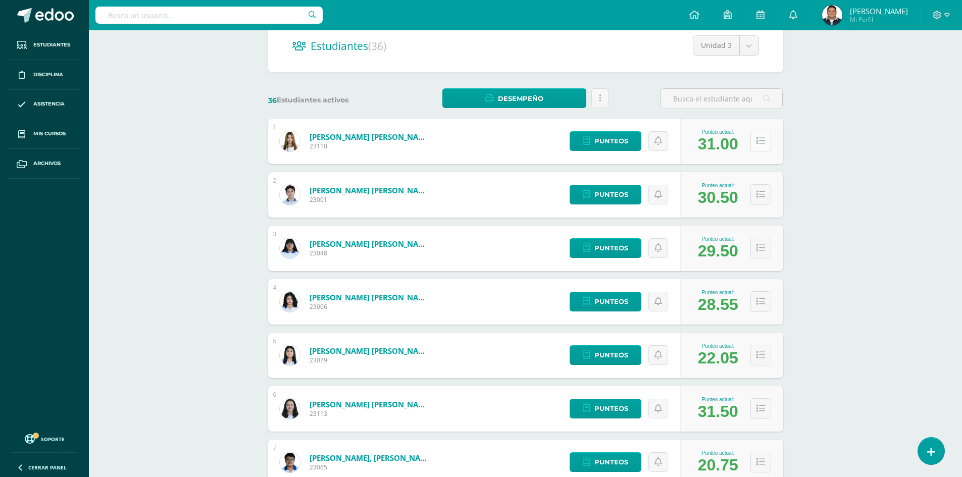
click at [762, 137] on icon at bounding box center [760, 141] width 9 height 9
click at [761, 146] on button at bounding box center [760, 141] width 21 height 21
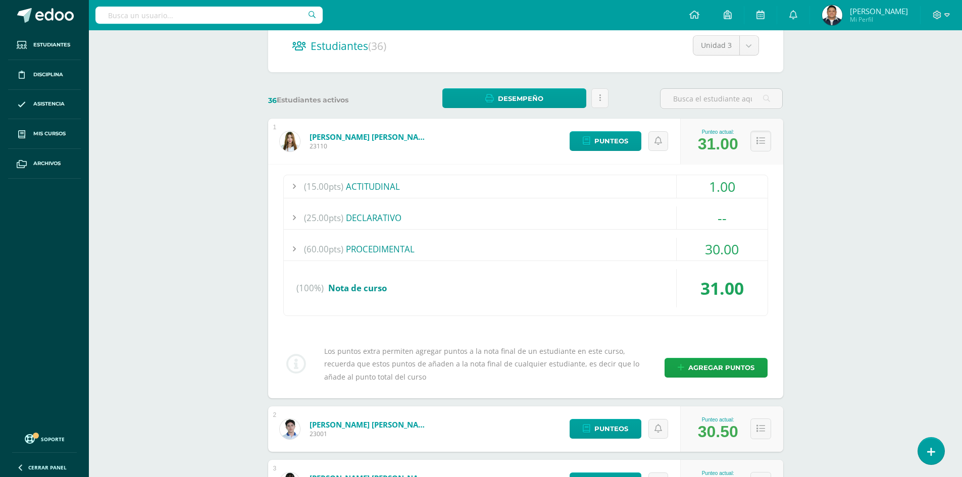
click at [375, 253] on div "(60.00pts) PROCEDIMENTAL" at bounding box center [526, 249] width 484 height 23
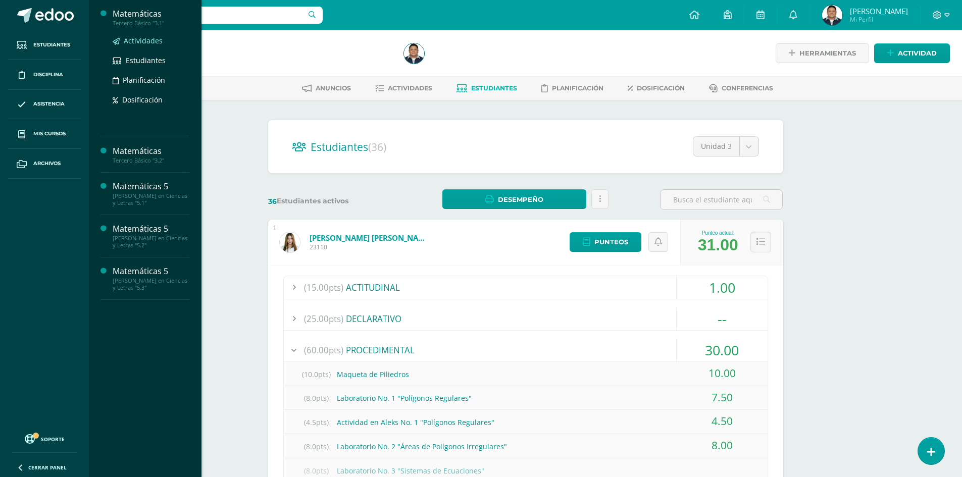
click at [143, 42] on span "Actividades" at bounding box center [143, 41] width 39 height 10
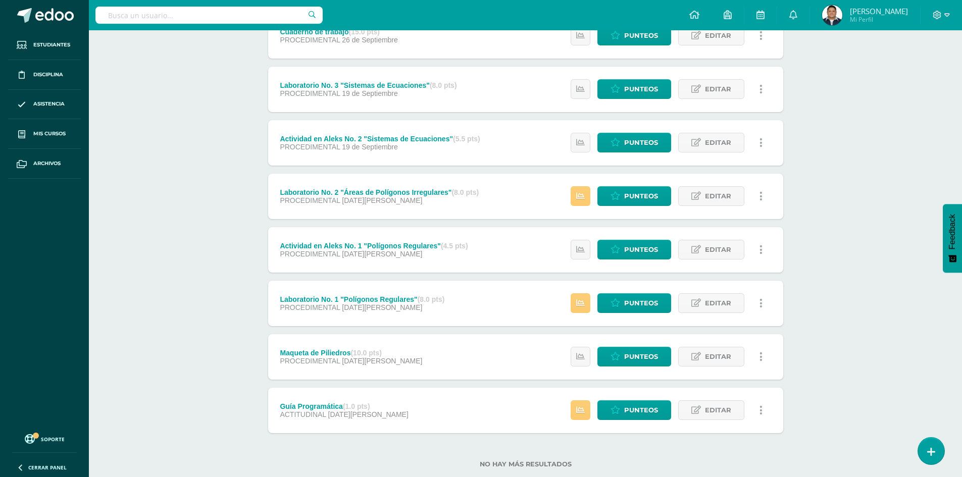
scroll to position [178, 0]
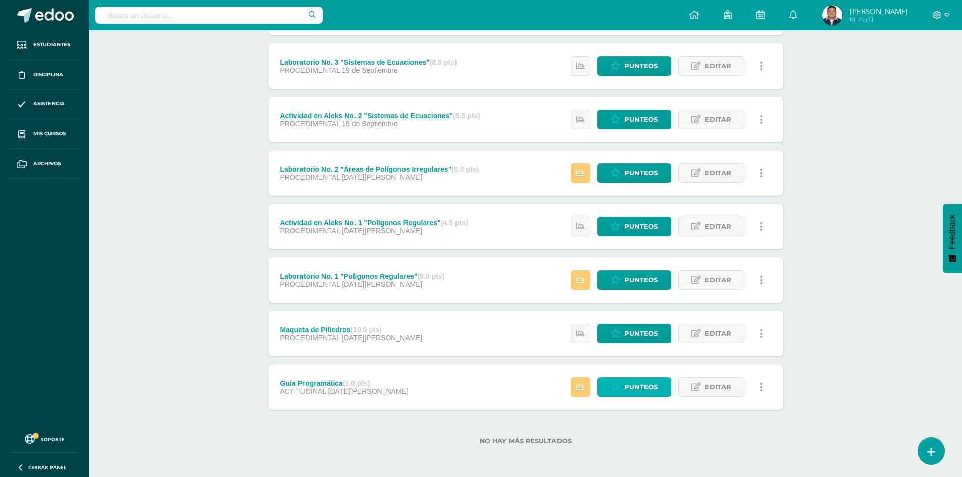
click at [644, 387] on span "Punteos" at bounding box center [641, 387] width 34 height 19
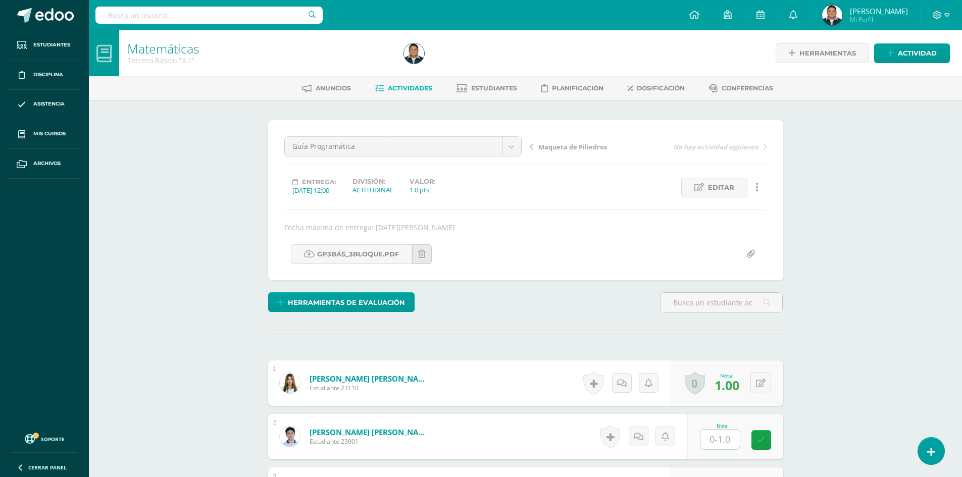
scroll to position [1, 0]
click at [335, 258] on link "GP3Bás_3Bloque.pdf" at bounding box center [351, 254] width 121 height 20
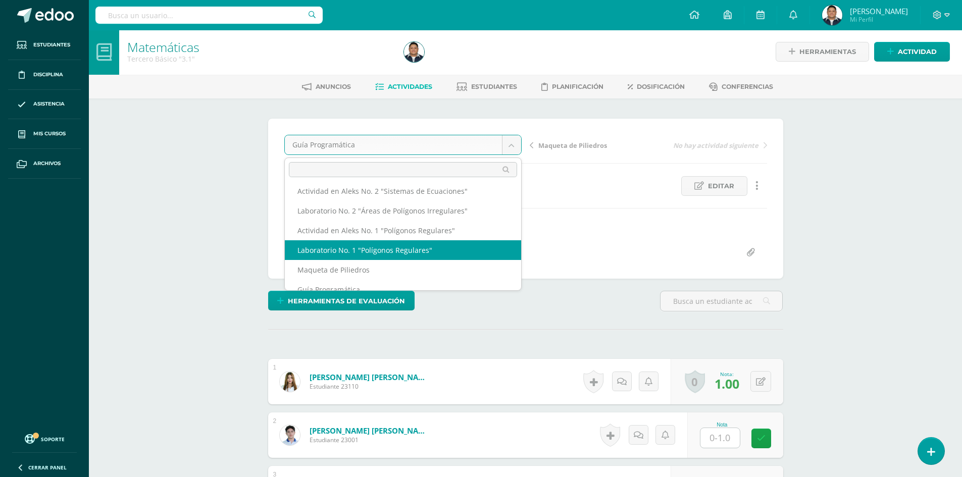
scroll to position [2, 0]
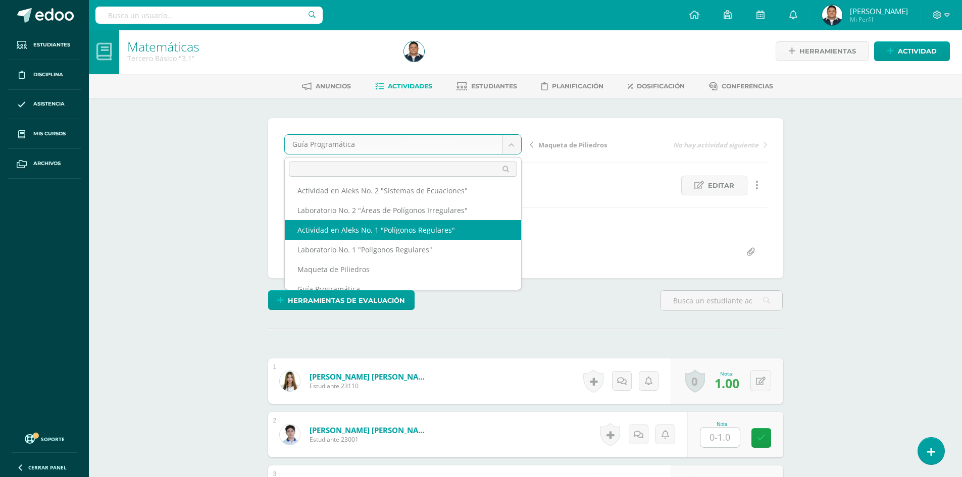
select select "/dashboard/teacher/grade-activity/42530/"
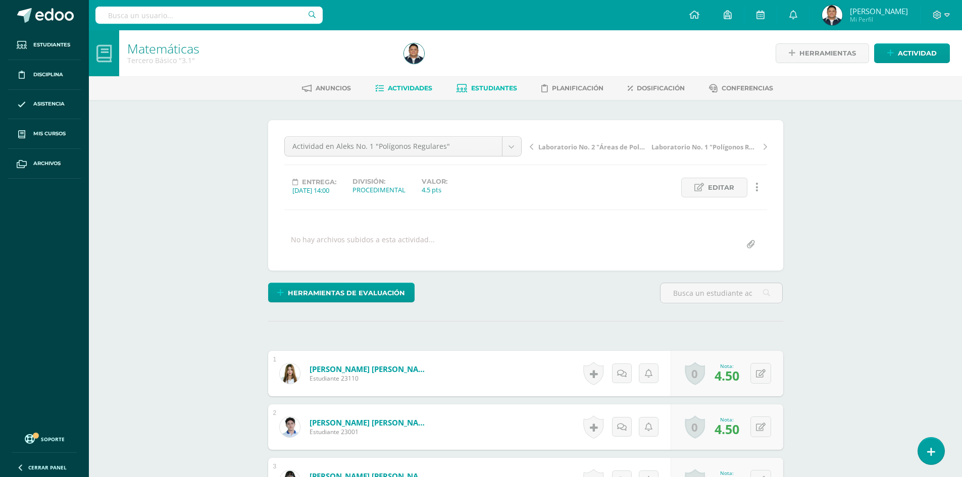
click at [498, 94] on link "Estudiantes" at bounding box center [486, 88] width 61 height 16
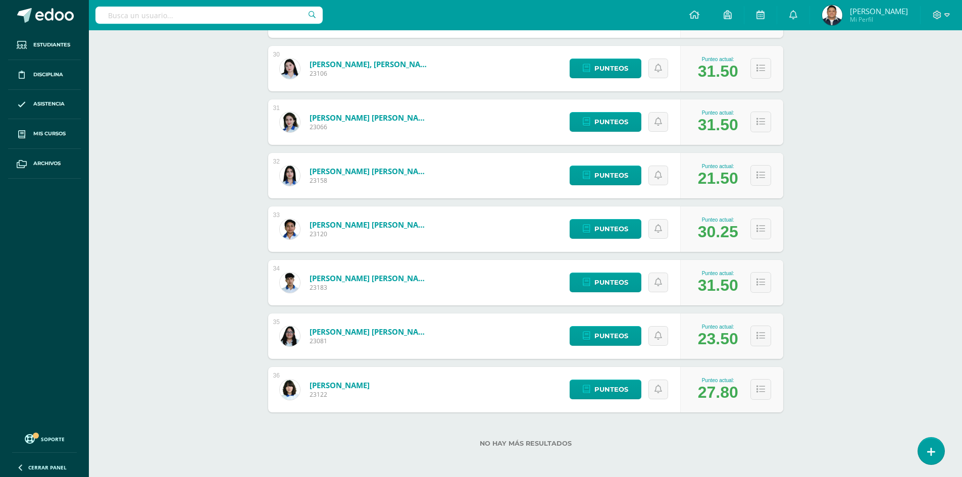
scroll to position [1728, 0]
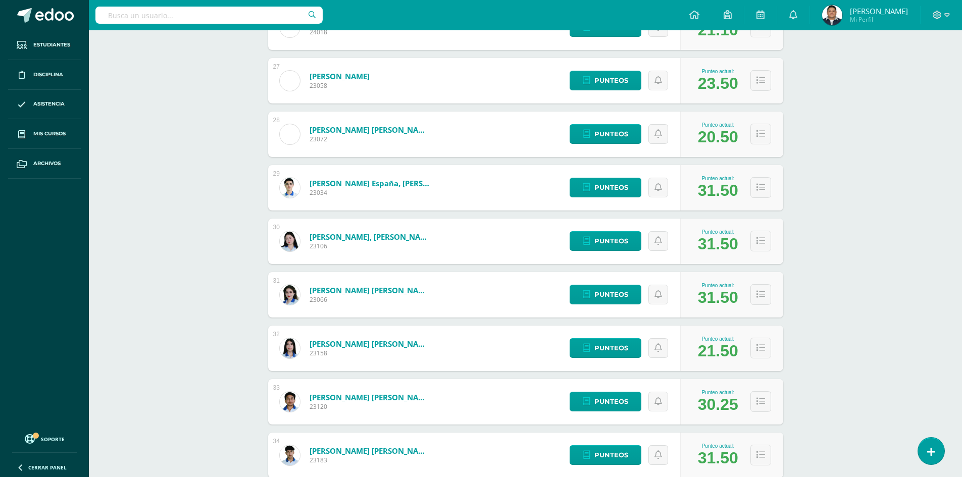
scroll to position [1476, 0]
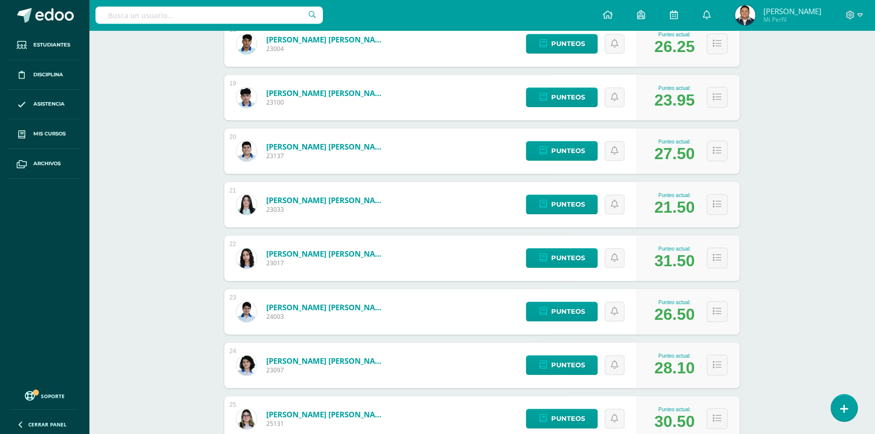
scroll to position [924, 0]
